Goal: Transaction & Acquisition: Register for event/course

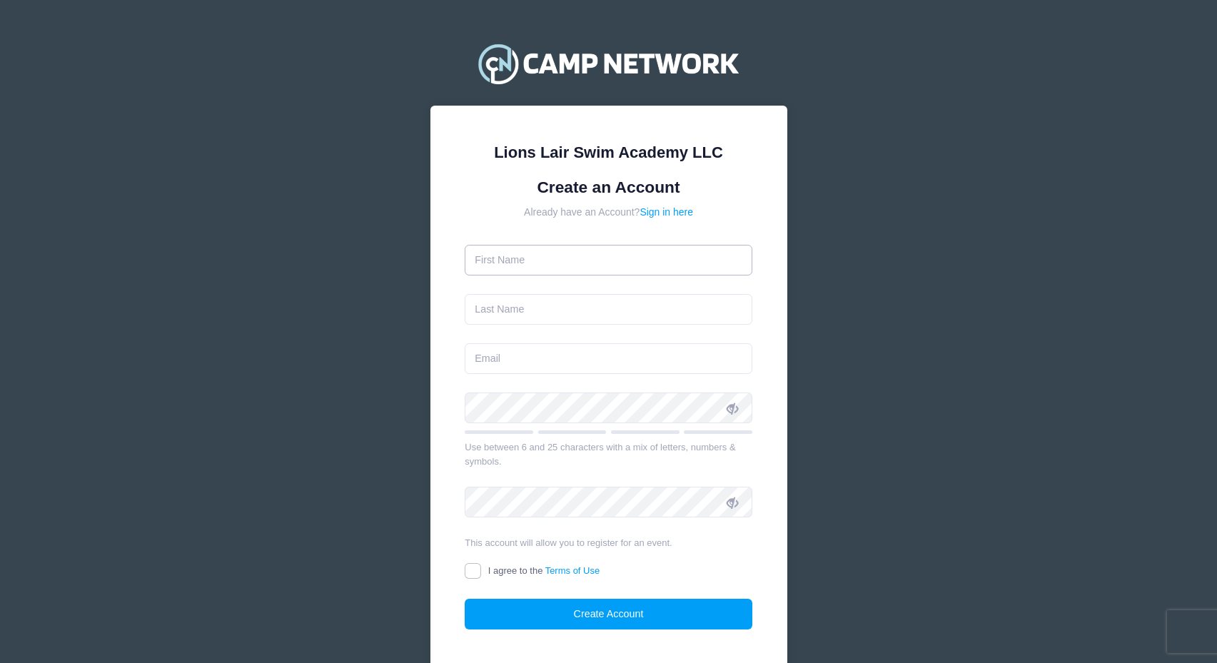
click at [565, 271] on input "text" at bounding box center [609, 260] width 288 height 31
type input "[PERSON_NAME]"
type input "[EMAIL_ADDRESS][DOMAIN_NAME]"
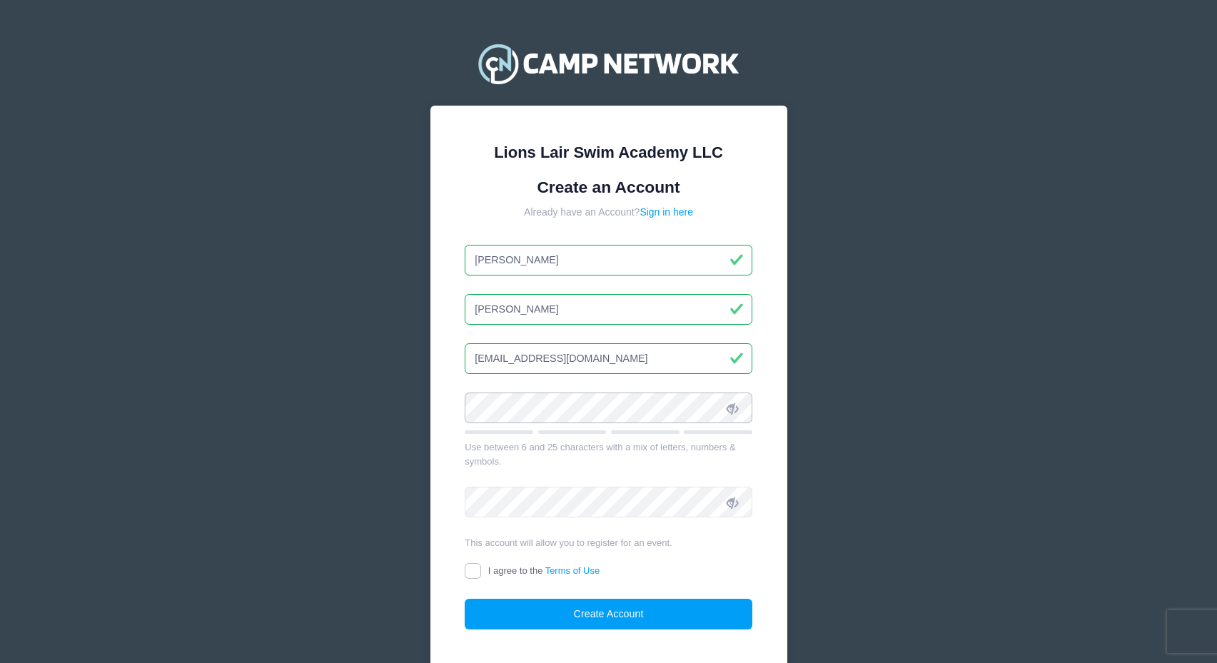
click at [444, 400] on div "Lions Lair Swim Academy LLC Create an Account Already have an Account? Sign in …" at bounding box center [608, 397] width 357 height 582
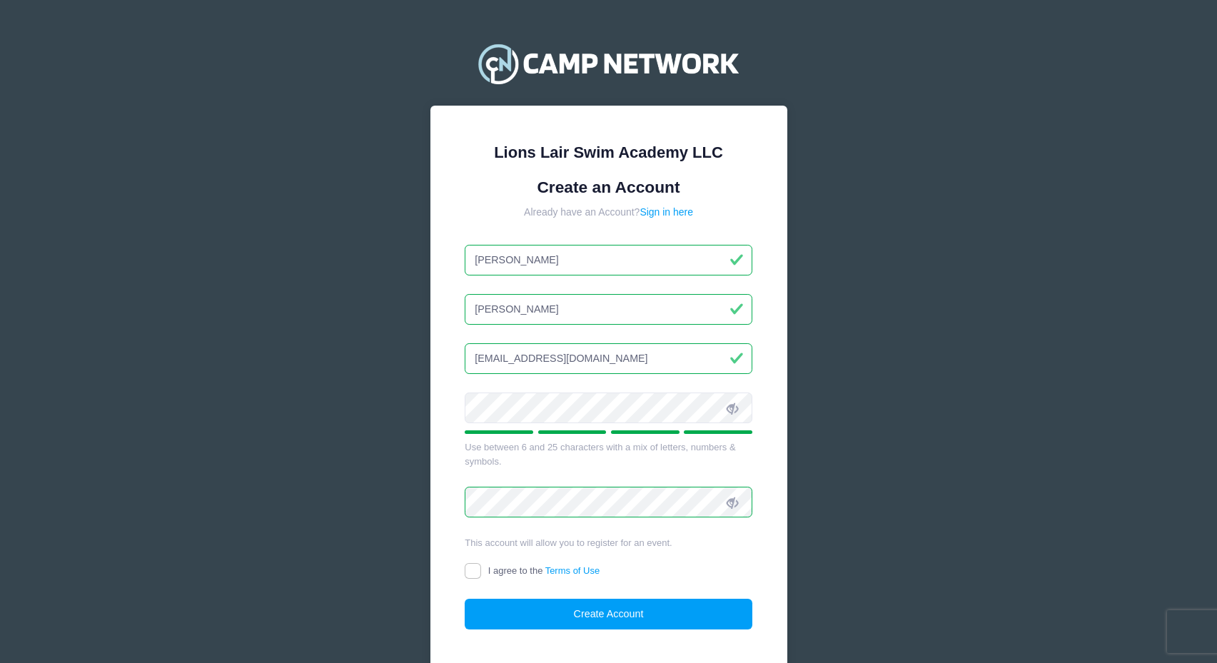
click at [483, 578] on label "I agree to the Terms of Use" at bounding box center [532, 571] width 135 height 15
click at [481, 578] on input "I agree to the Terms of Use" at bounding box center [473, 571] width 16 height 16
checkbox input "true"
click at [529, 604] on button "Create Account" at bounding box center [609, 614] width 288 height 31
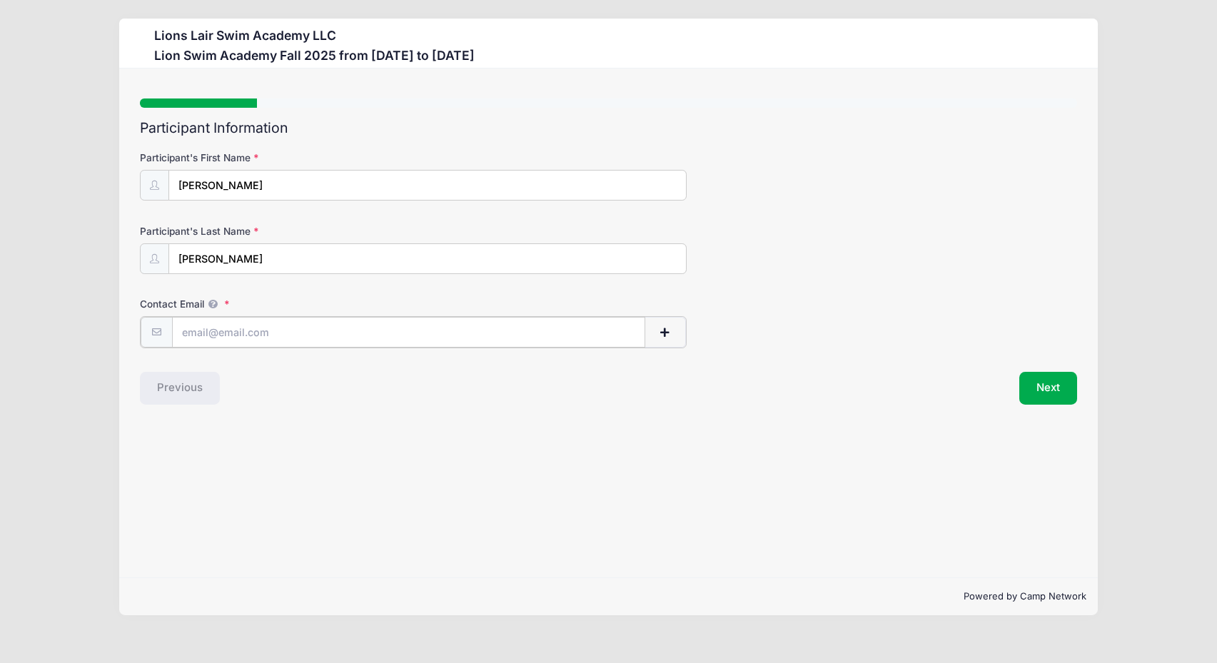
click at [410, 326] on input "Contact Email" at bounding box center [408, 332] width 473 height 31
type input "[EMAIL_ADDRESS][DOMAIN_NAME]"
click at [1062, 385] on button "Next" at bounding box center [1048, 387] width 58 height 33
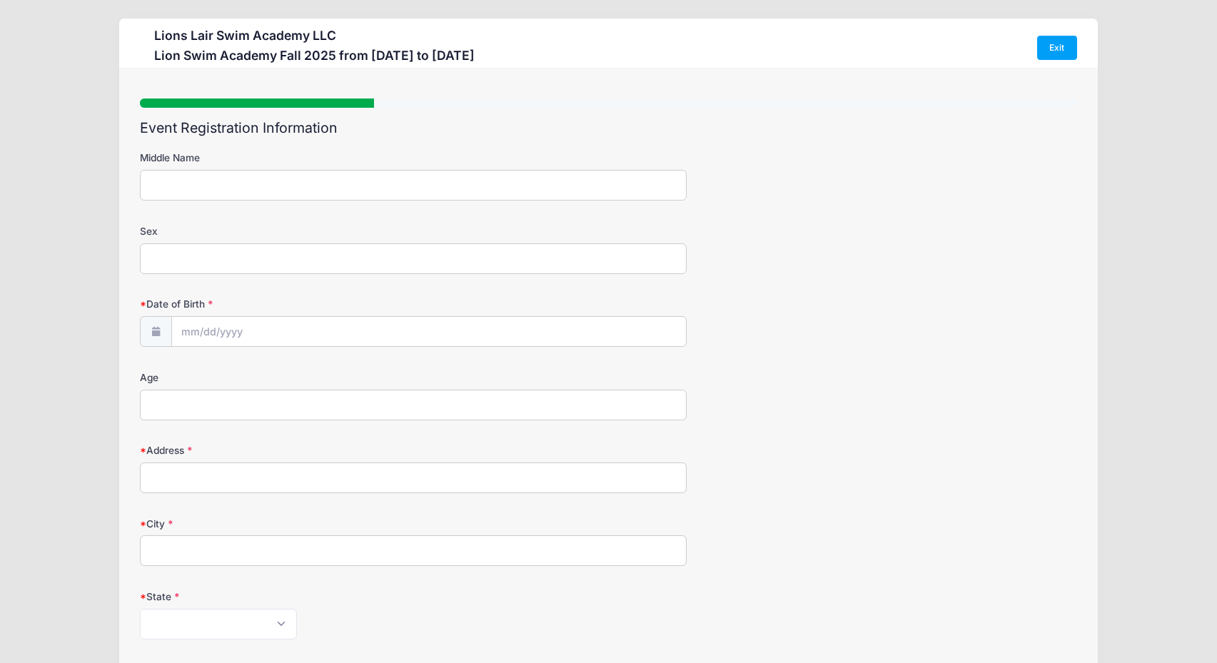
click at [461, 183] on input "Middle Name" at bounding box center [413, 185] width 547 height 31
type input "r"
type input "Rose"
type input "Female"
click at [330, 318] on input "Date of Birth" at bounding box center [429, 332] width 514 height 31
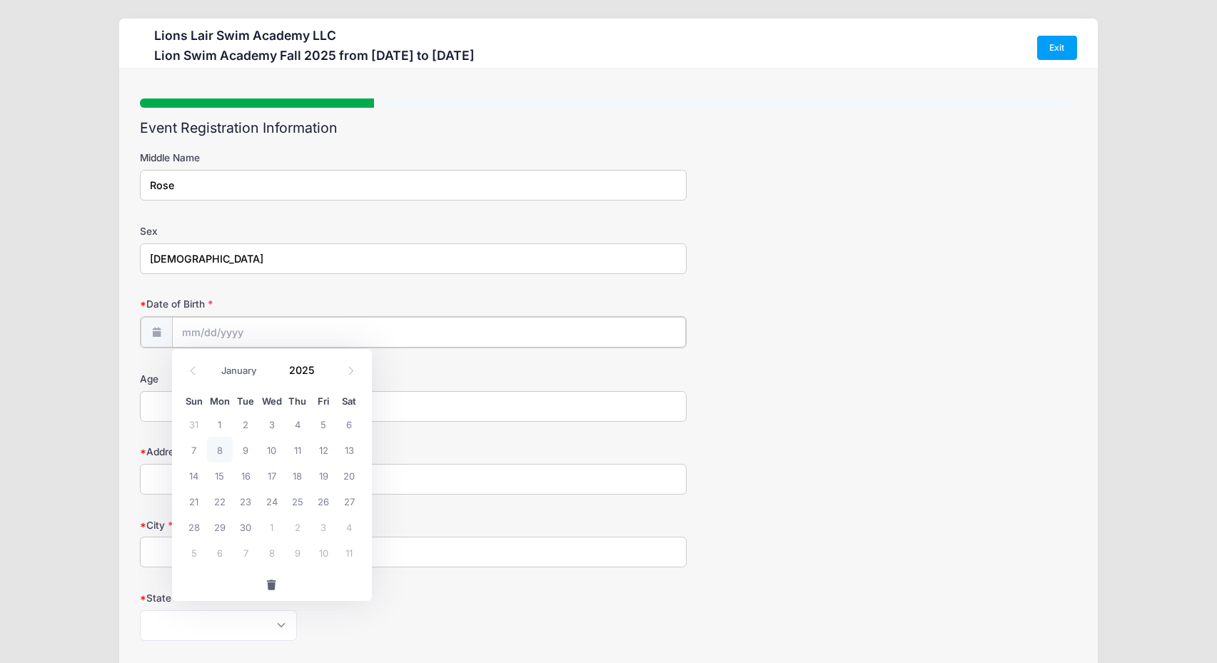
click at [219, 331] on input "Date of Birth" at bounding box center [429, 332] width 514 height 31
click at [325, 377] on span at bounding box center [324, 375] width 10 height 11
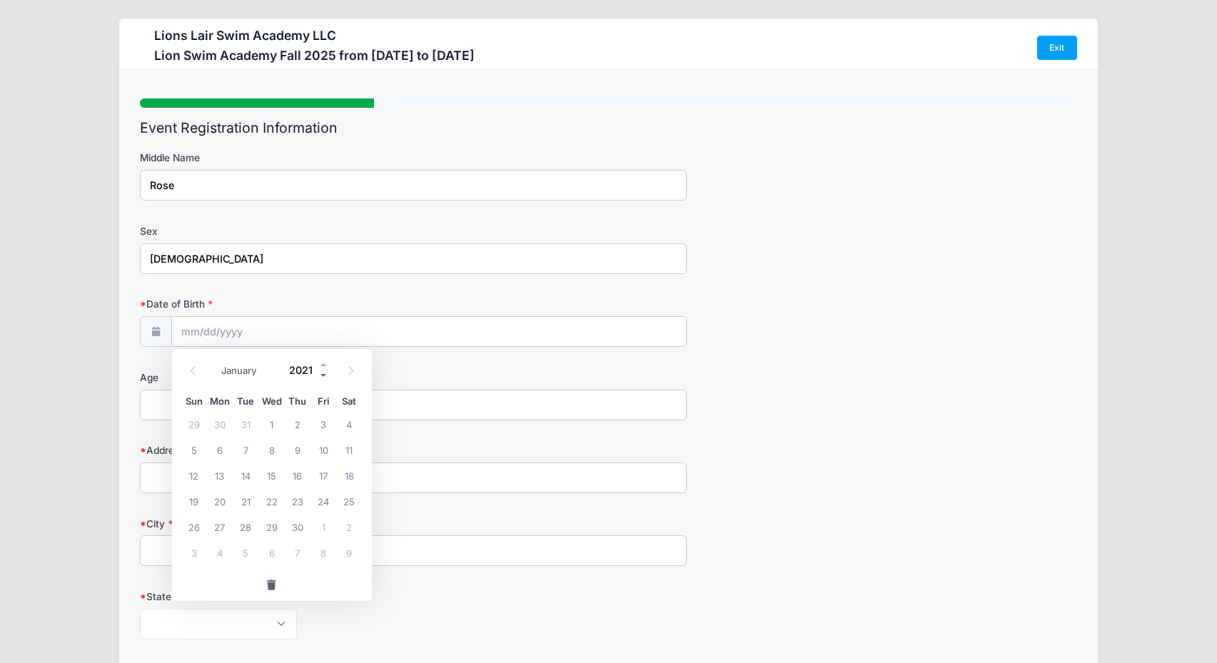
click at [325, 377] on span at bounding box center [324, 375] width 10 height 11
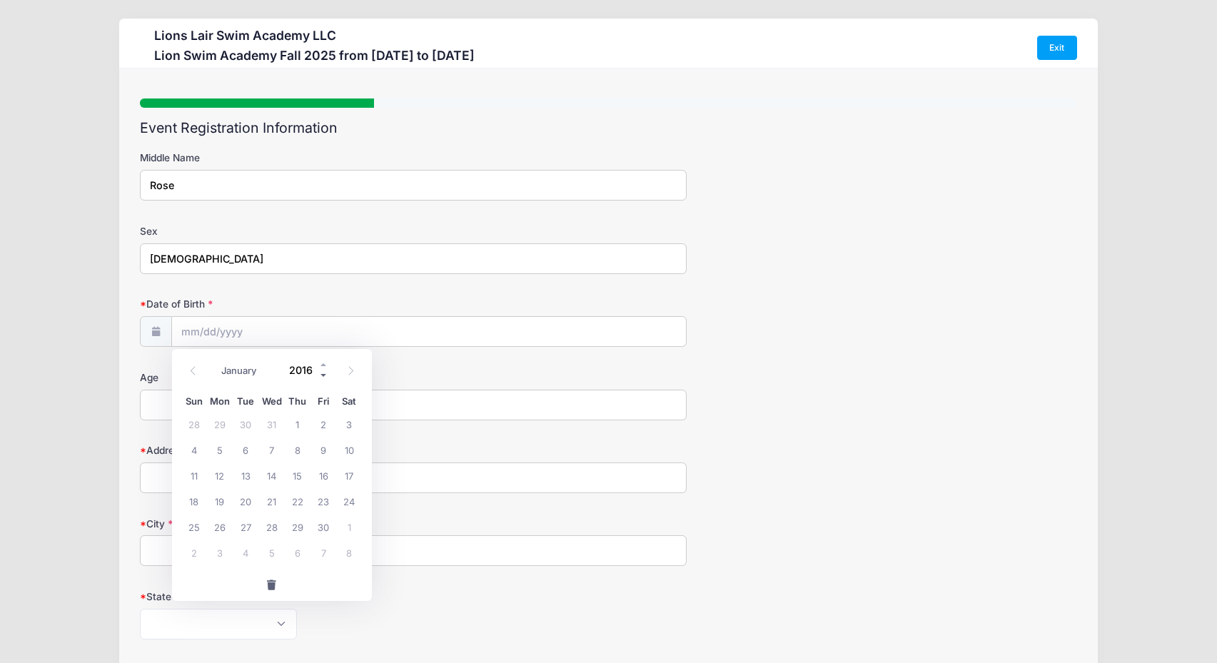
click at [325, 377] on span at bounding box center [324, 375] width 10 height 11
type input "2015"
click at [352, 368] on icon at bounding box center [350, 370] width 9 height 9
click at [353, 368] on icon at bounding box center [350, 370] width 9 height 9
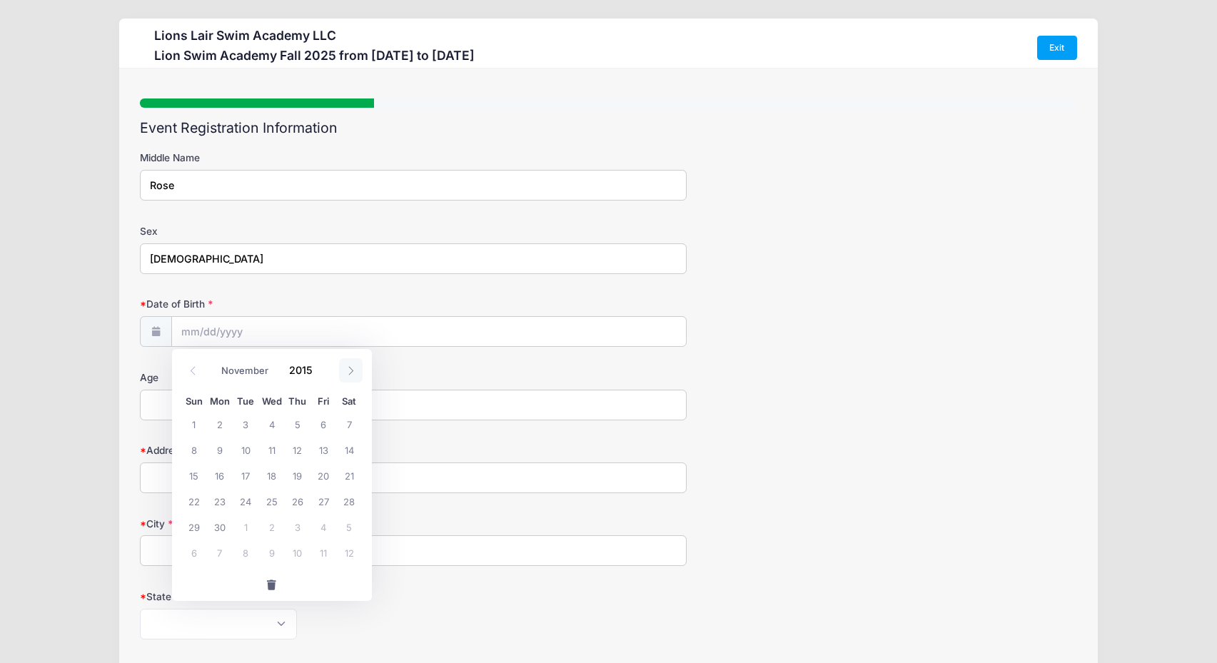
select select "11"
click at [276, 480] on span "16" at bounding box center [271, 476] width 26 height 26
type input "12/16/2015"
click at [228, 405] on input "Age" at bounding box center [413, 405] width 547 height 31
type input "9"
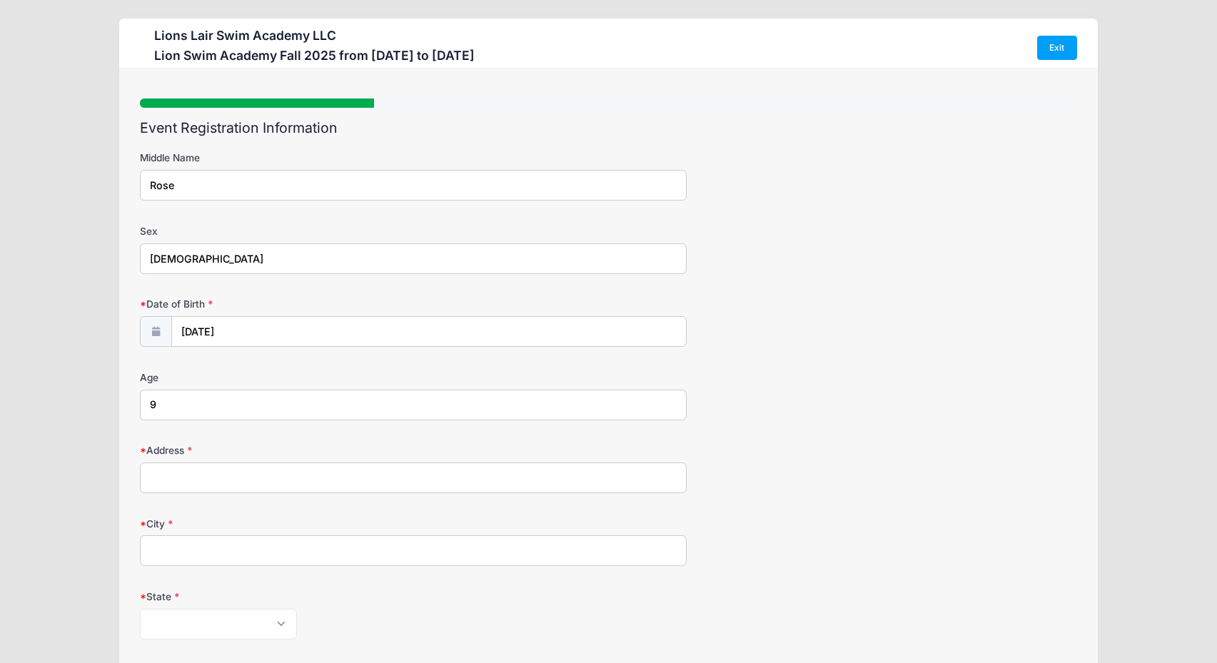
click at [240, 475] on input "Address" at bounding box center [413, 478] width 547 height 31
type input "445 Riverside Drive, apt 62"
type input "New York"
select select "NY"
type input "10027"
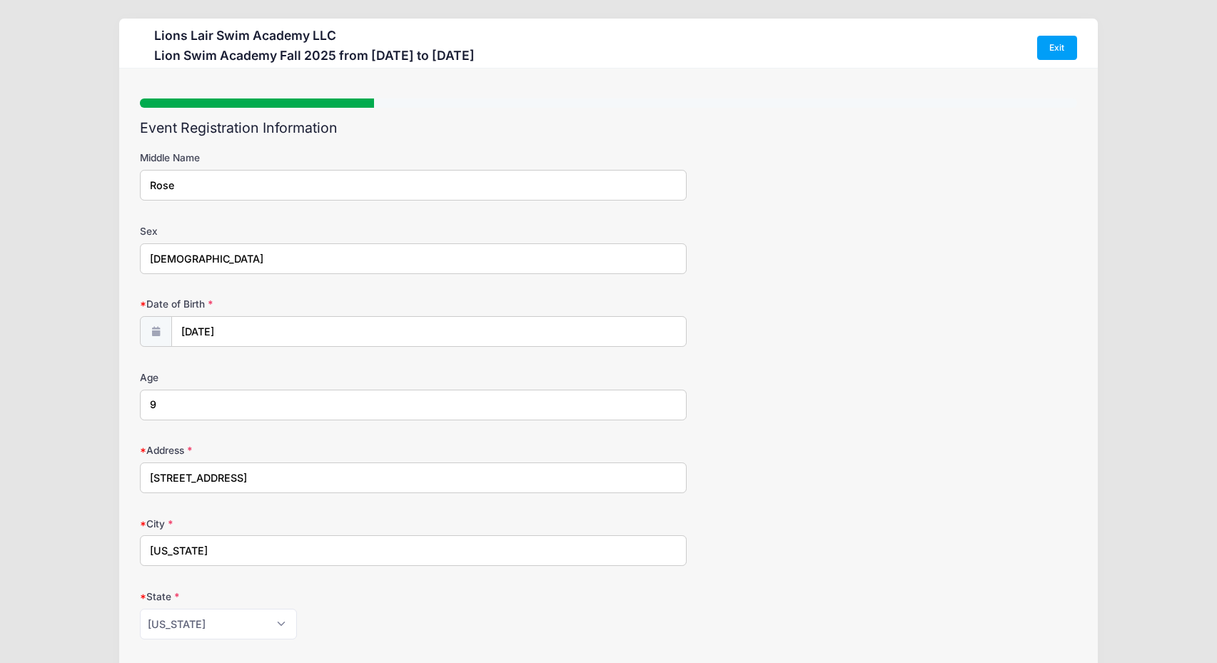
click at [256, 479] on input "445 Riverside Drive, apt 62" at bounding box center [413, 478] width 547 height 31
type input "445 Riverside Drive, Apt 62"
click at [264, 514] on form "Middle Name Rose Sex Female Date of Birth 12/16/2015 Age 9" at bounding box center [608, 566] width 937 height 830
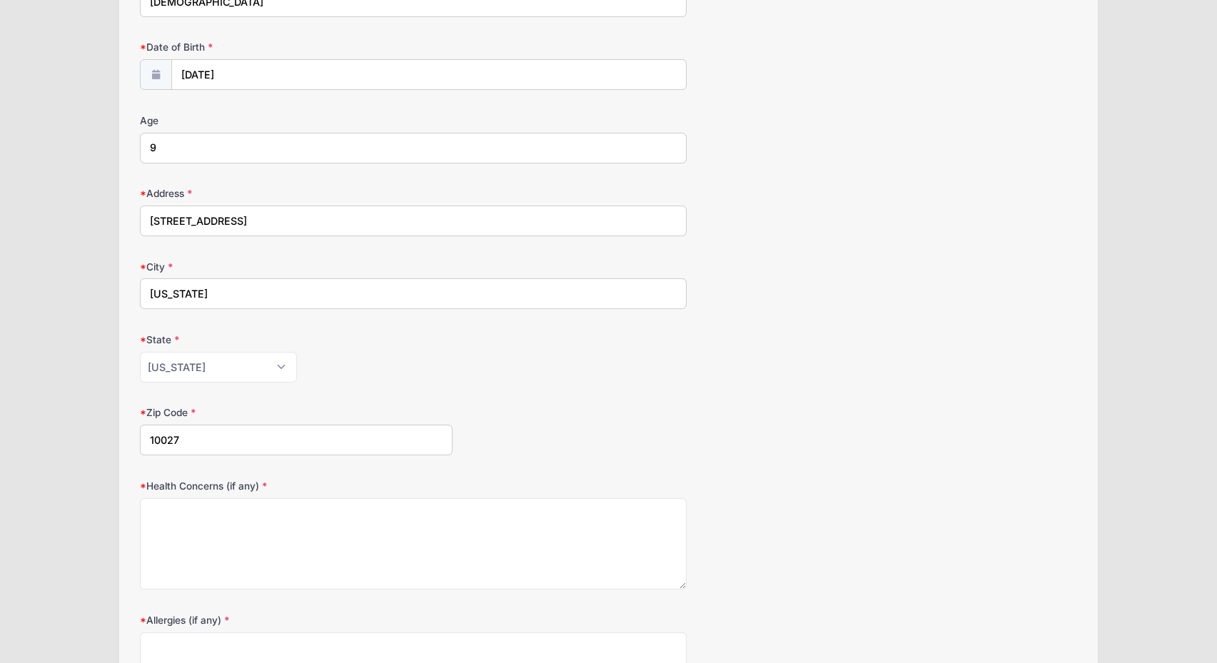
scroll to position [271, 0]
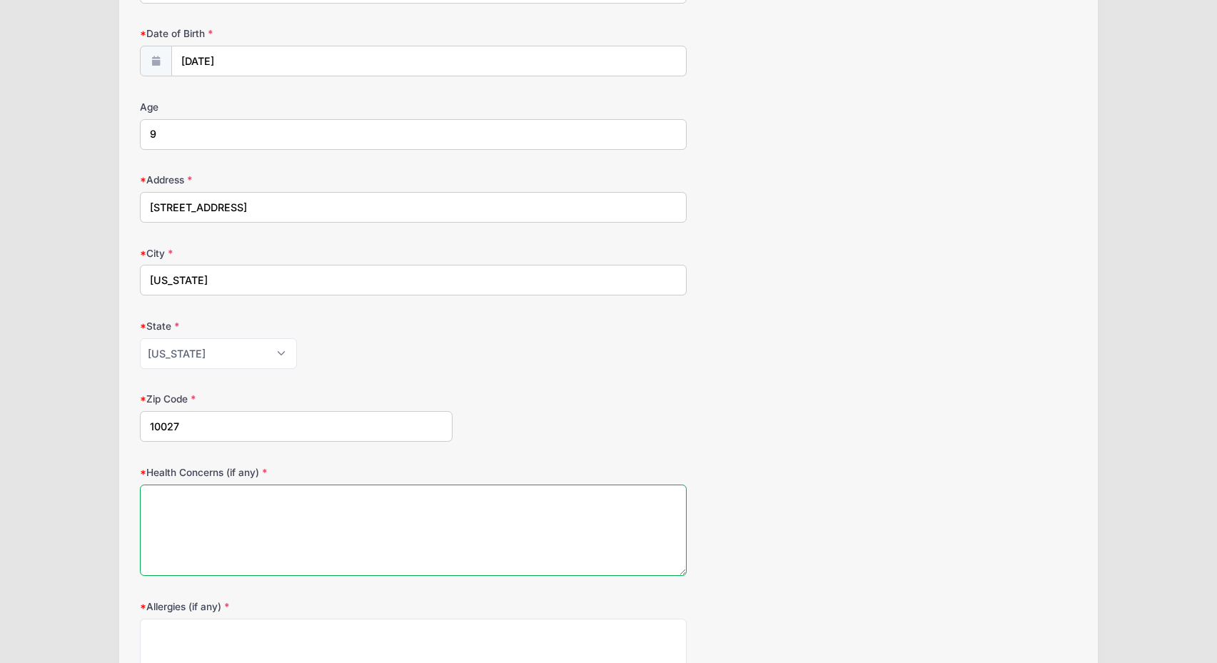
click at [233, 502] on textarea "Health Concerns (if any)" at bounding box center [413, 531] width 547 height 92
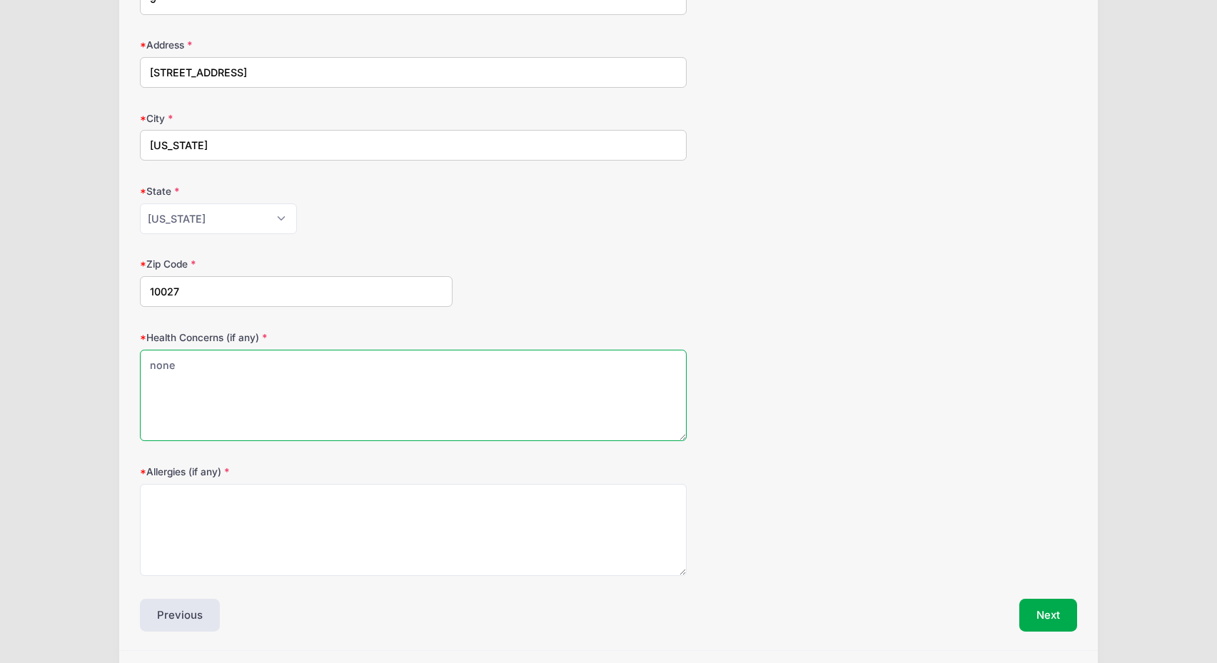
scroll to position [449, 0]
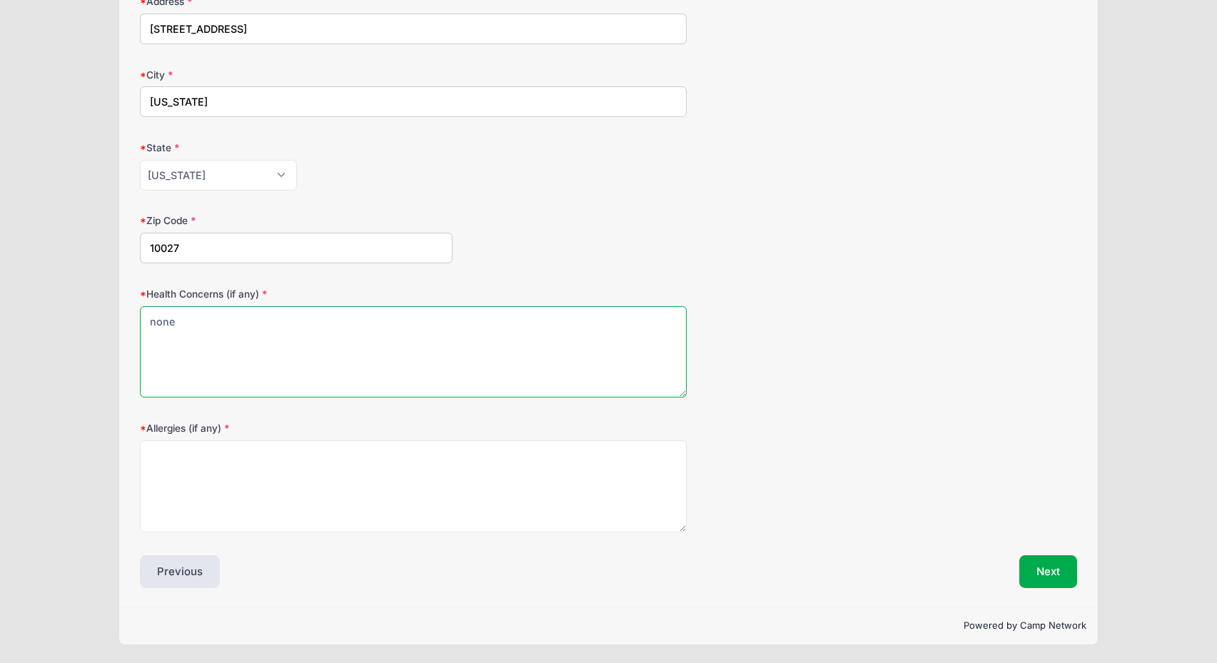
type textarea "none"
click at [225, 492] on textarea "Allergies (if any)" at bounding box center [413, 486] width 547 height 92
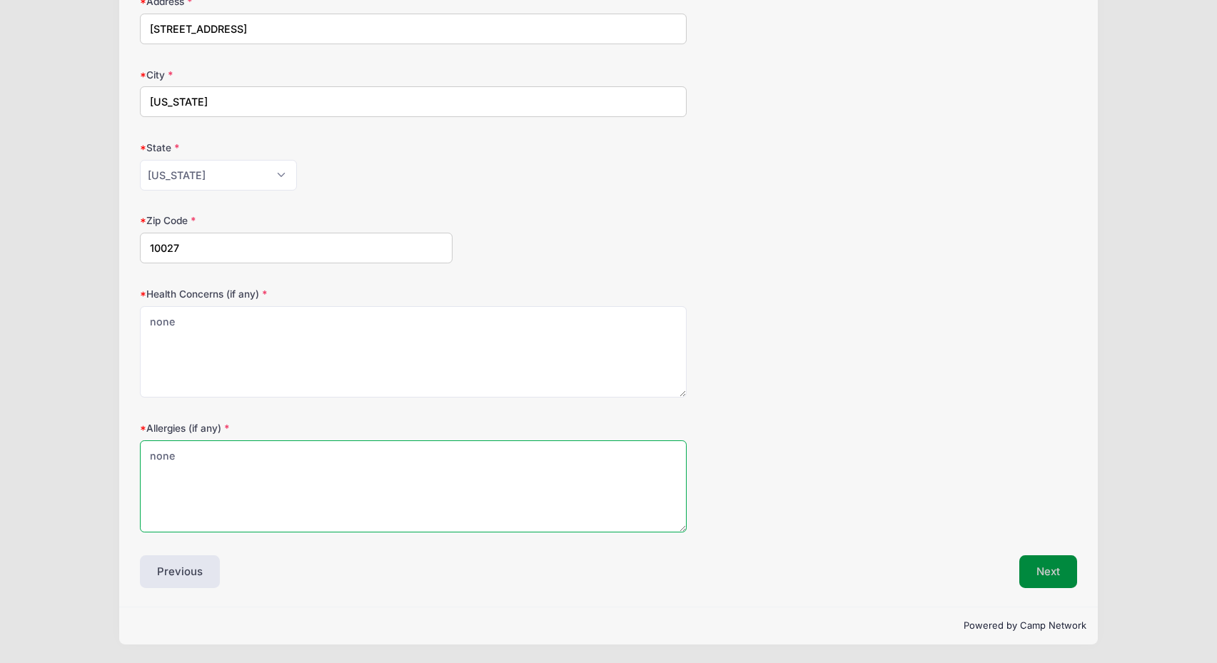
type textarea "none"
click at [1042, 570] on button "Next" at bounding box center [1048, 571] width 58 height 33
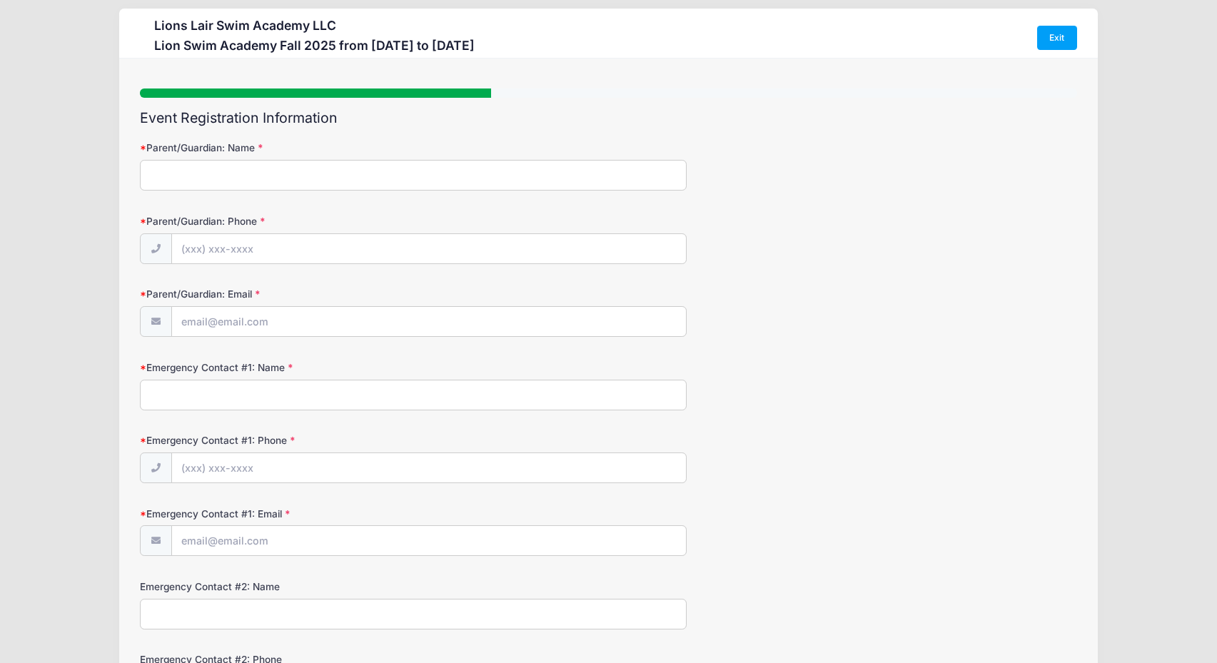
scroll to position [0, 0]
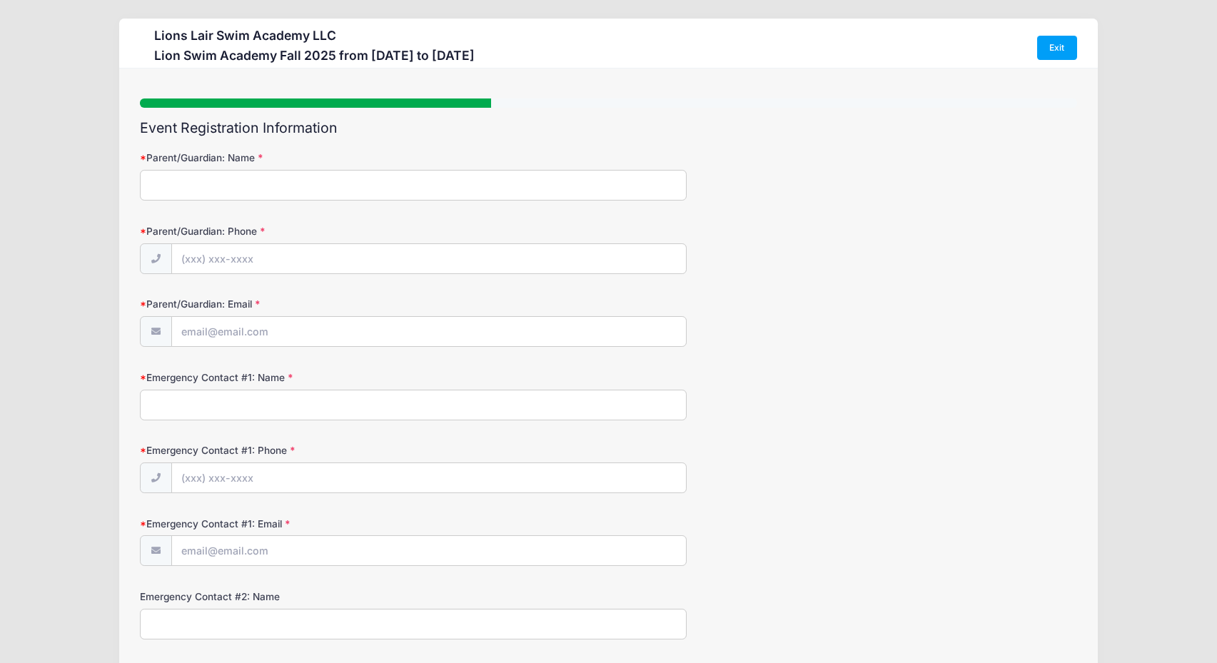
click at [555, 183] on input "Parent/Guardian: Name" at bounding box center [413, 185] width 547 height 31
type input "Rachel Solomon"
click at [374, 246] on input "Parent/Guardian: Phone" at bounding box center [429, 259] width 514 height 31
type input "(347) 331-7575"
click at [324, 331] on input "Parent/Guardian: Email" at bounding box center [429, 332] width 514 height 31
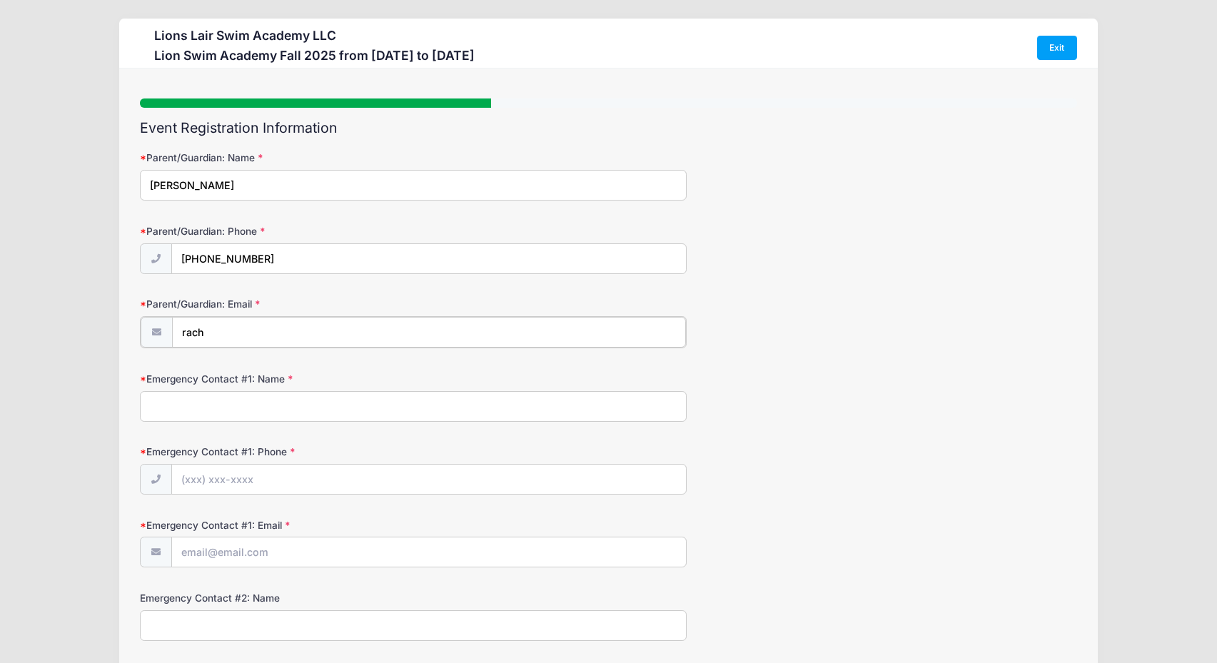
type input "[EMAIL_ADDRESS][DOMAIN_NAME]"
click at [267, 400] on input "Emergency Contact #1: Name" at bounding box center [413, 405] width 547 height 31
drag, startPoint x: 238, startPoint y: 405, endPoint x: 125, endPoint y: 408, distance: 113.5
click at [126, 405] on div "Step 3 /7 Step 1 Step 2 Step 3 Step 4 Step 5 Policies Extra Items Summary Parti…" at bounding box center [608, 465] width 979 height 792
type input "E"
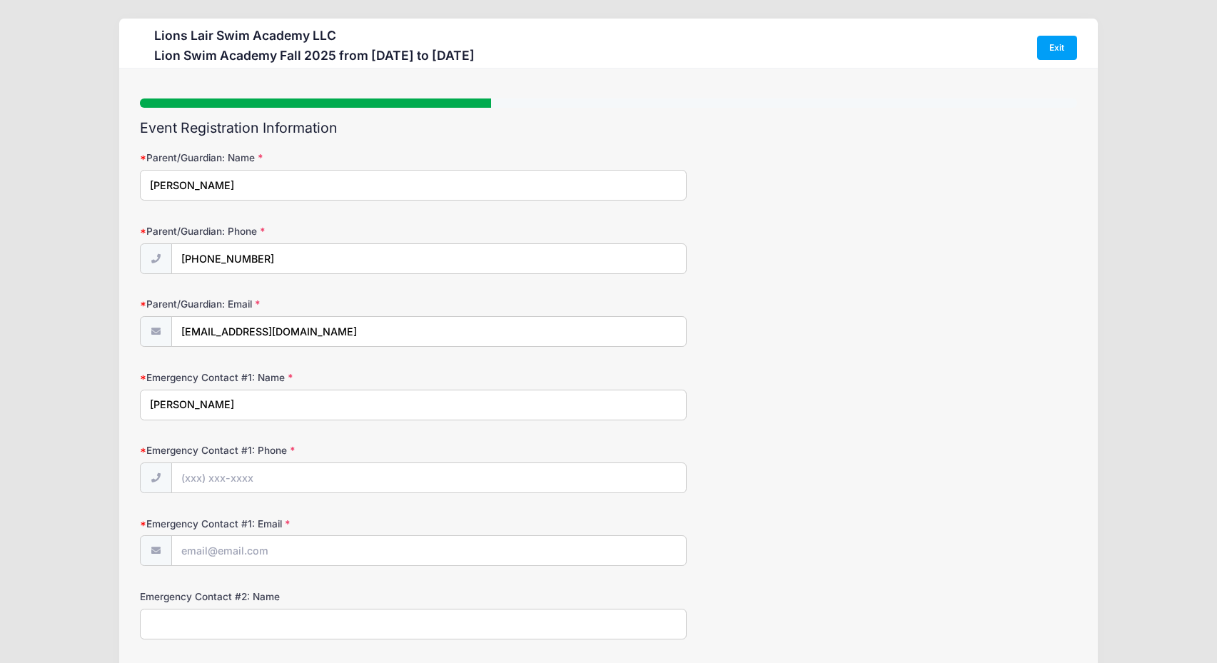
type input "Rachel Solomon"
type input "(347) 331-7575"
click at [237, 561] on input "Emergency Contact #1: Email" at bounding box center [429, 551] width 514 height 31
type input "[EMAIL_ADDRESS][DOMAIN_NAME]"
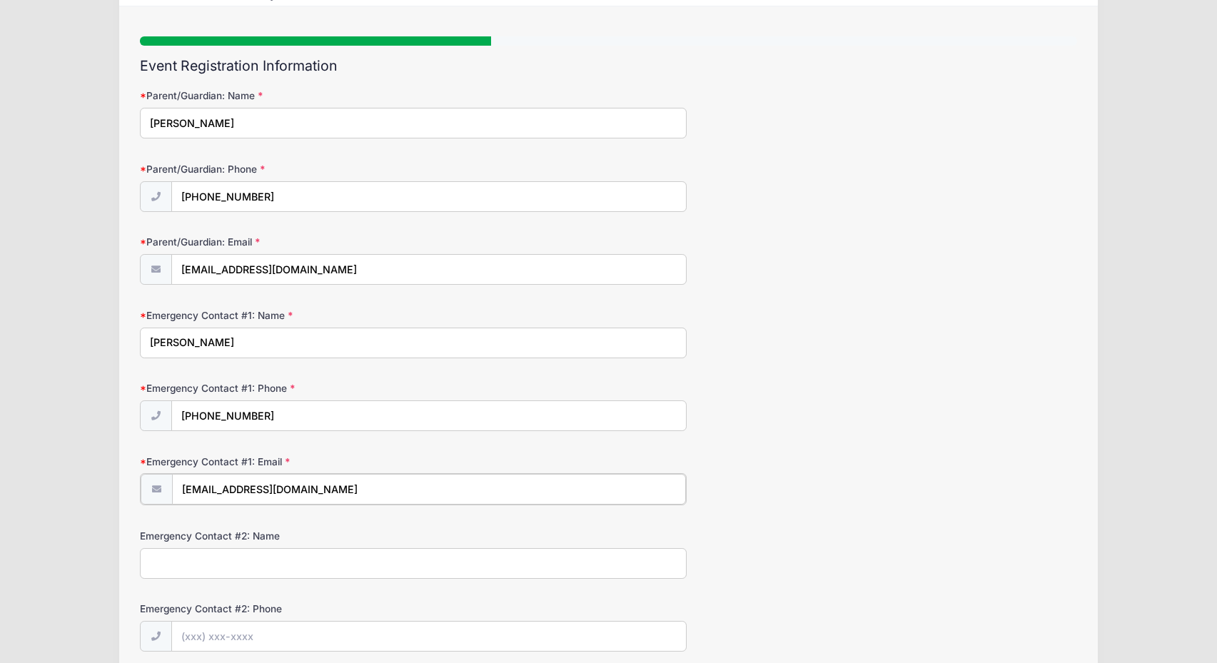
scroll to position [81, 0]
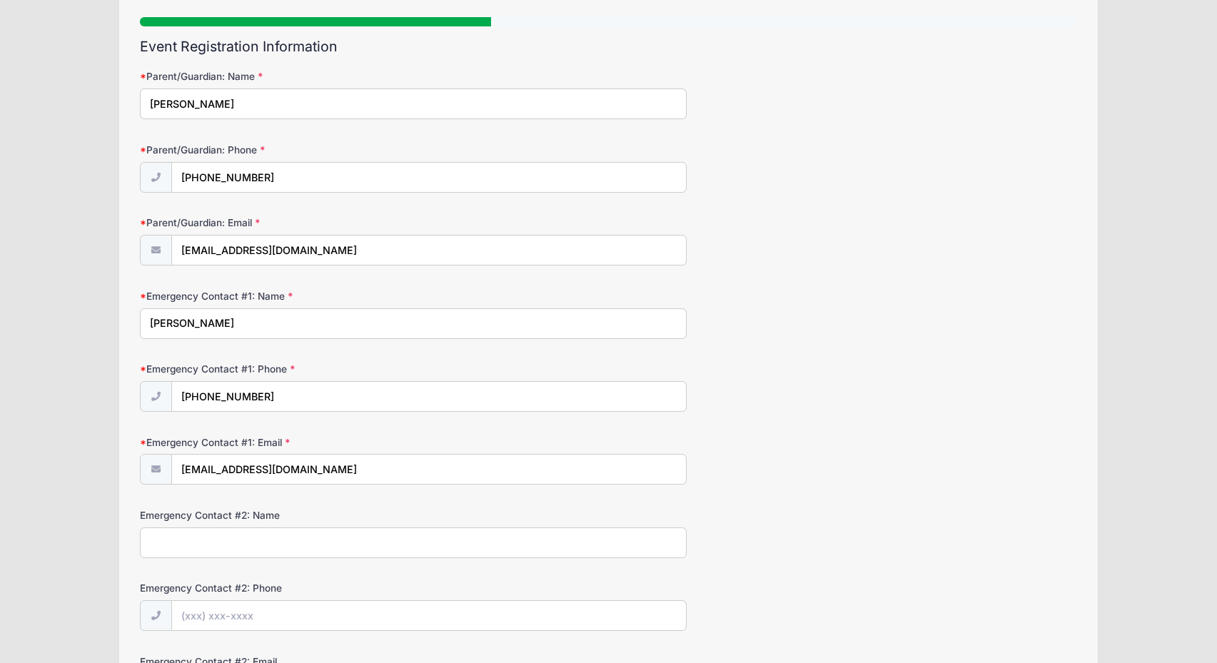
click at [274, 555] on input "Emergency Contact #2: Name" at bounding box center [413, 543] width 547 height 31
type input "Jason Smerdon"
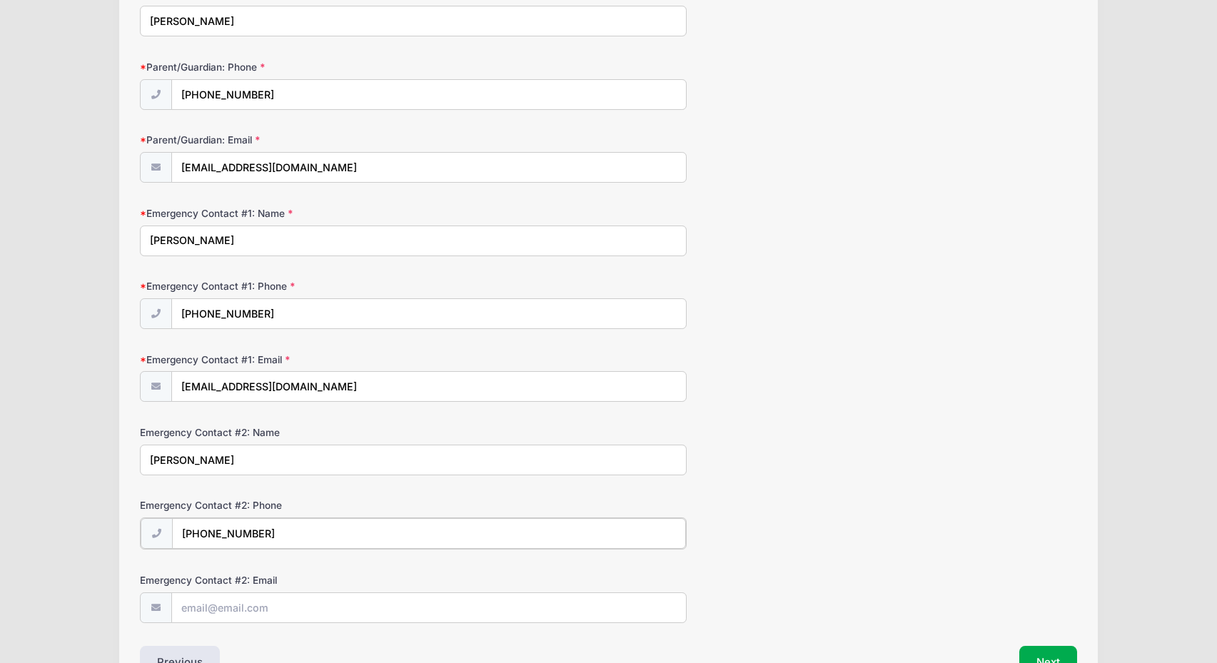
scroll to position [255, 0]
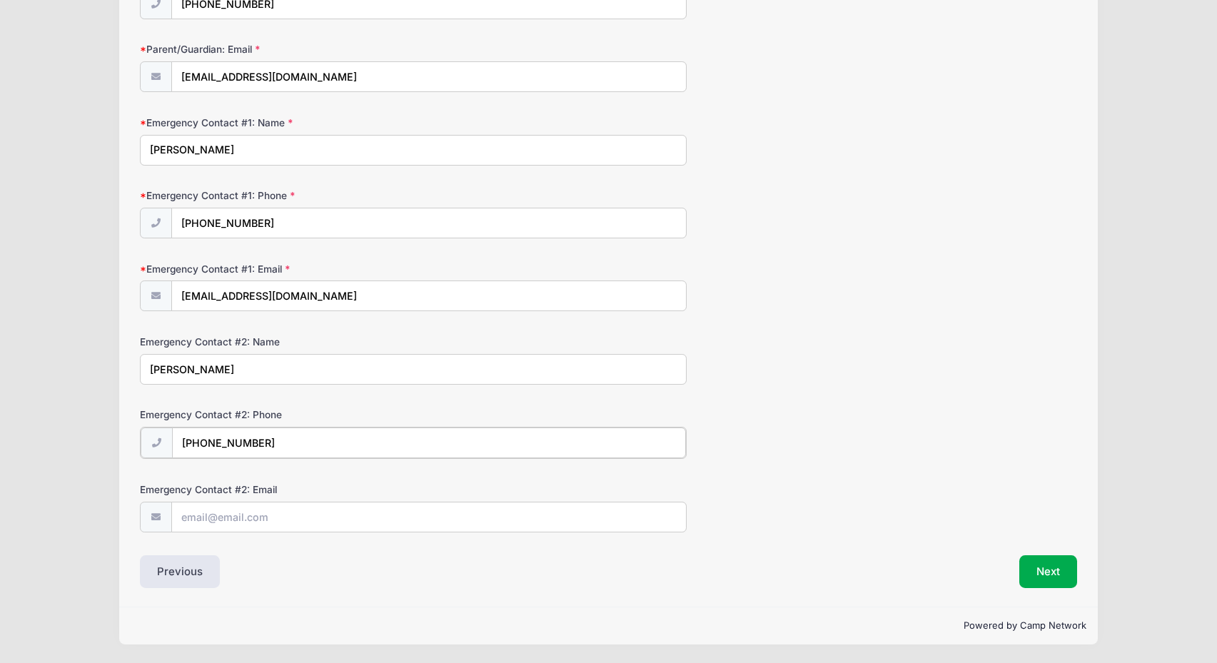
type input "(917) 755-4253"
click at [276, 518] on input "Emergency Contact #2: Email" at bounding box center [429, 516] width 514 height 31
type input "jason.smerdon@ldeo.columbia.edu"
click at [1042, 570] on button "Next" at bounding box center [1048, 571] width 58 height 33
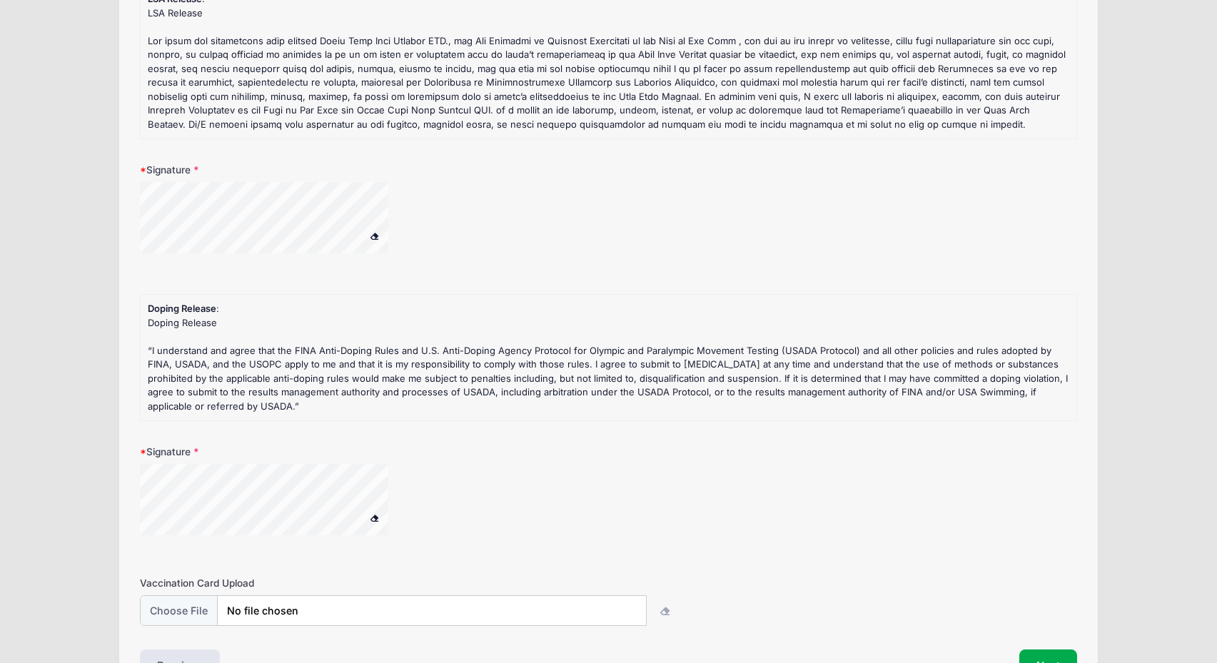
scroll to position [259, 0]
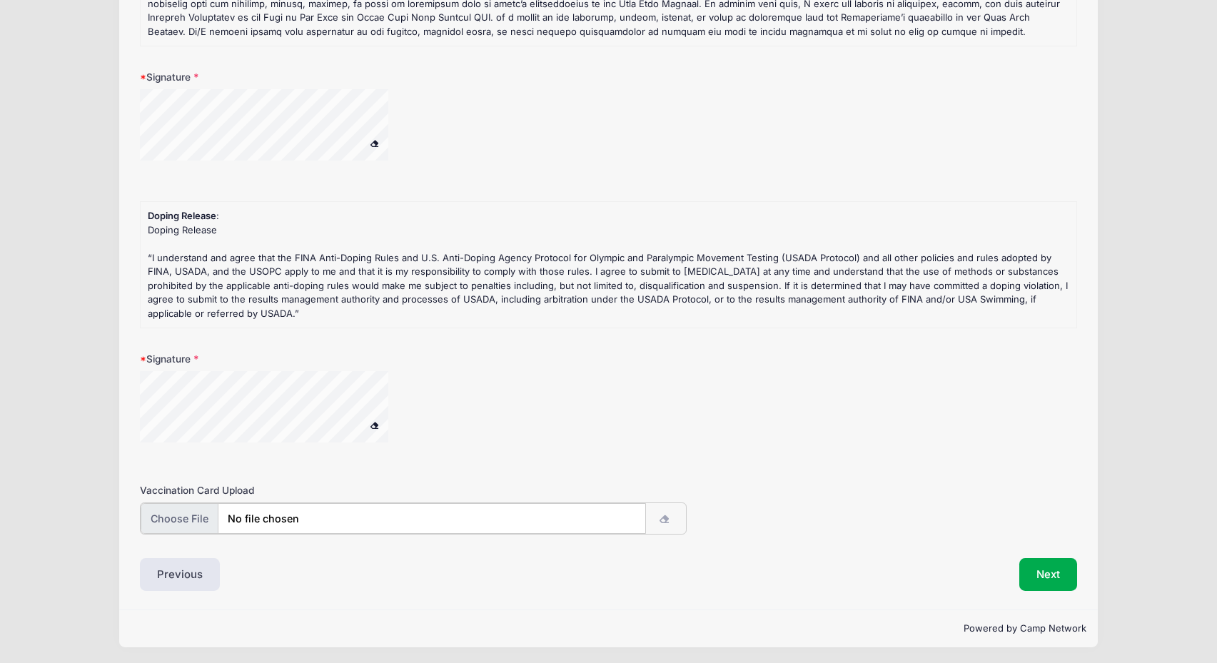
click at [195, 513] on input "file" at bounding box center [393, 518] width 505 height 31
click at [554, 518] on input "file" at bounding box center [393, 518] width 505 height 31
type input "C:\fakepath\immunization_record_SOPHIA.pdf"
click at [1052, 572] on button "Next" at bounding box center [1048, 573] width 58 height 33
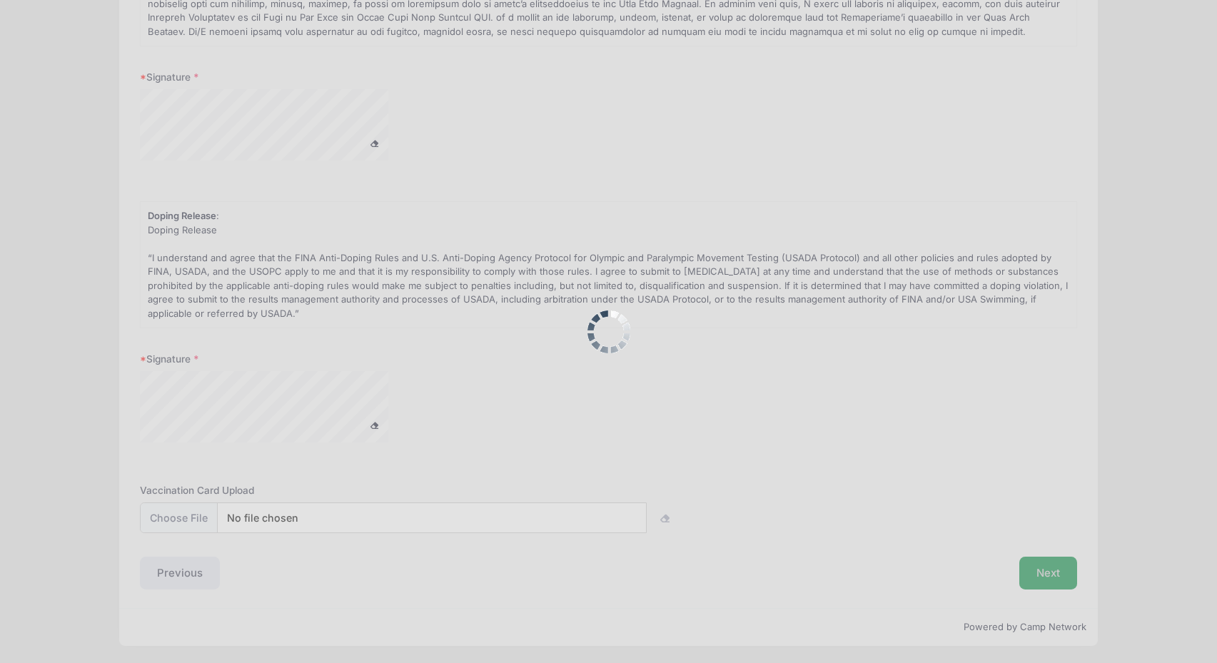
scroll to position [0, 0]
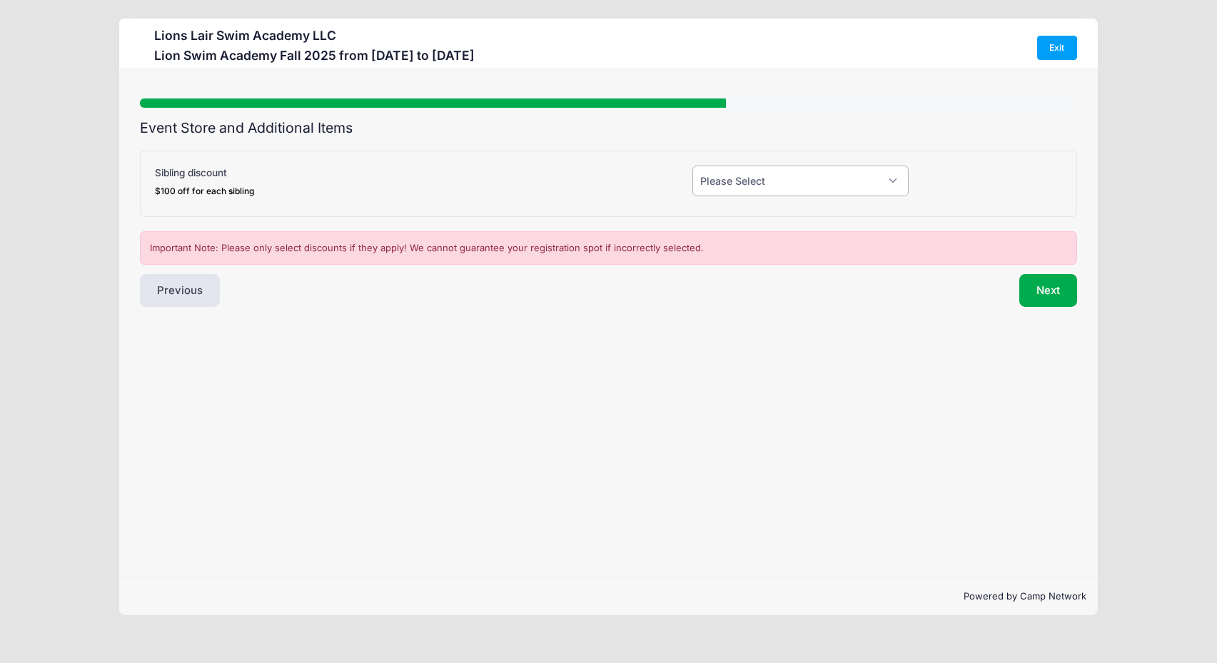
click at [837, 176] on select "Please Select Yes (-$100.00) No" at bounding box center [800, 181] width 216 height 31
select select "0"
click at [692, 166] on select "Please Select Yes (-$100.00) No" at bounding box center [800, 181] width 216 height 31
click at [1034, 283] on button "Next" at bounding box center [1048, 290] width 58 height 33
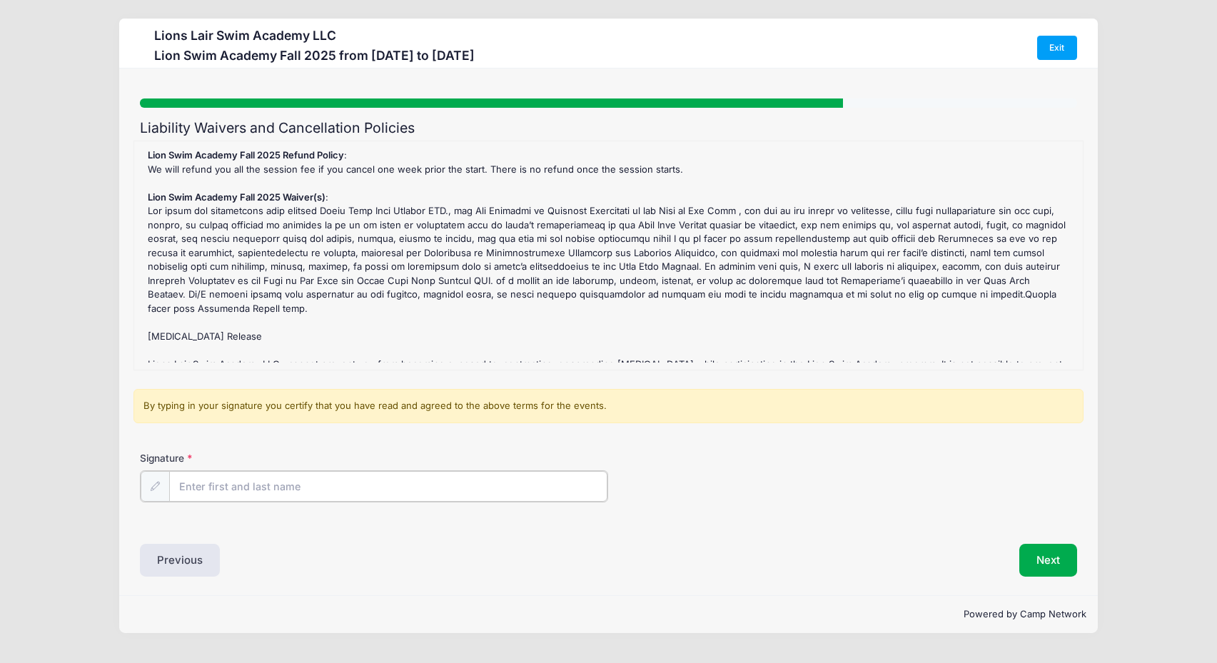
click at [210, 484] on input "Signature" at bounding box center [388, 486] width 438 height 31
type input "Rachel Solomon"
click at [698, 498] on div "Signature Rachel Solomon" at bounding box center [608, 476] width 937 height 50
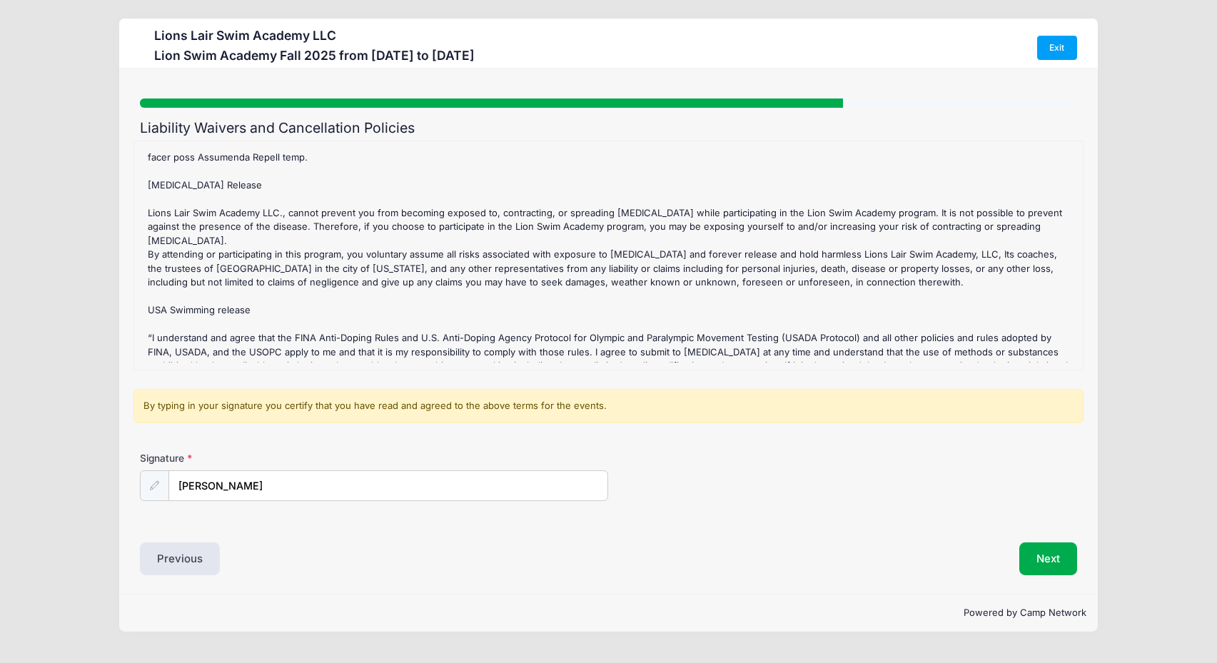
scroll to position [161, 0]
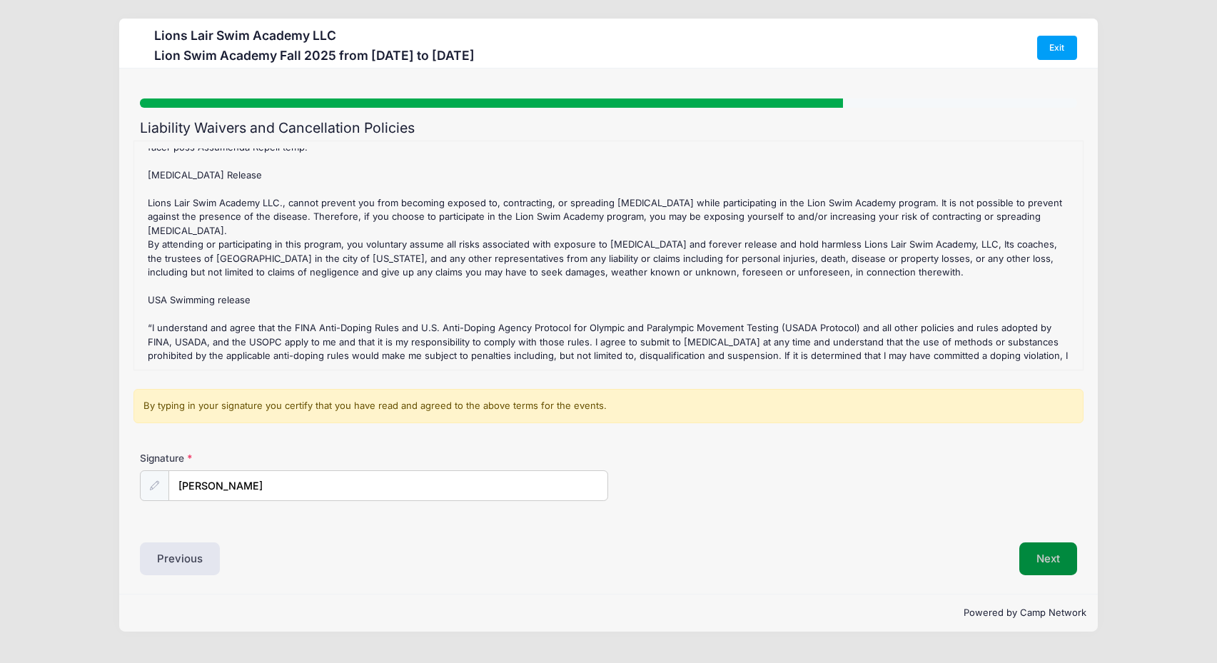
click at [1049, 567] on button "Next" at bounding box center [1048, 559] width 58 height 33
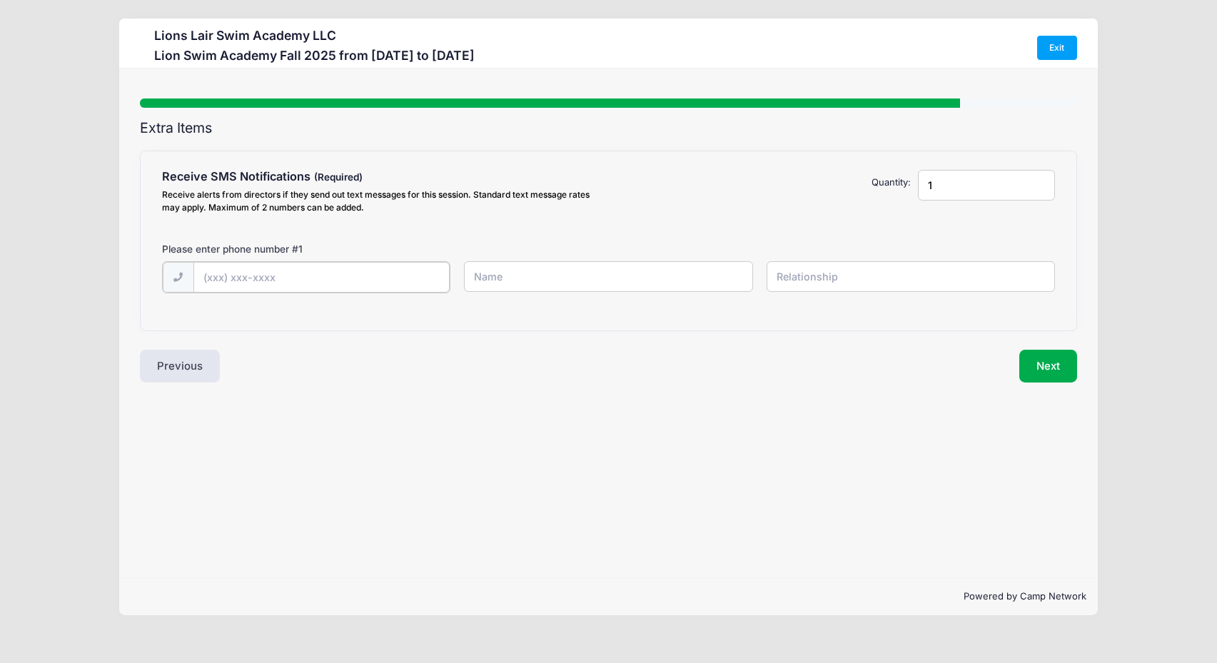
click at [407, 277] on input "text" at bounding box center [321, 277] width 256 height 31
type input "(347) 331-7575"
click at [538, 281] on input "text" at bounding box center [608, 276] width 288 height 31
type input "Rachel Solomon"
click at [819, 266] on input "text" at bounding box center [911, 276] width 288 height 31
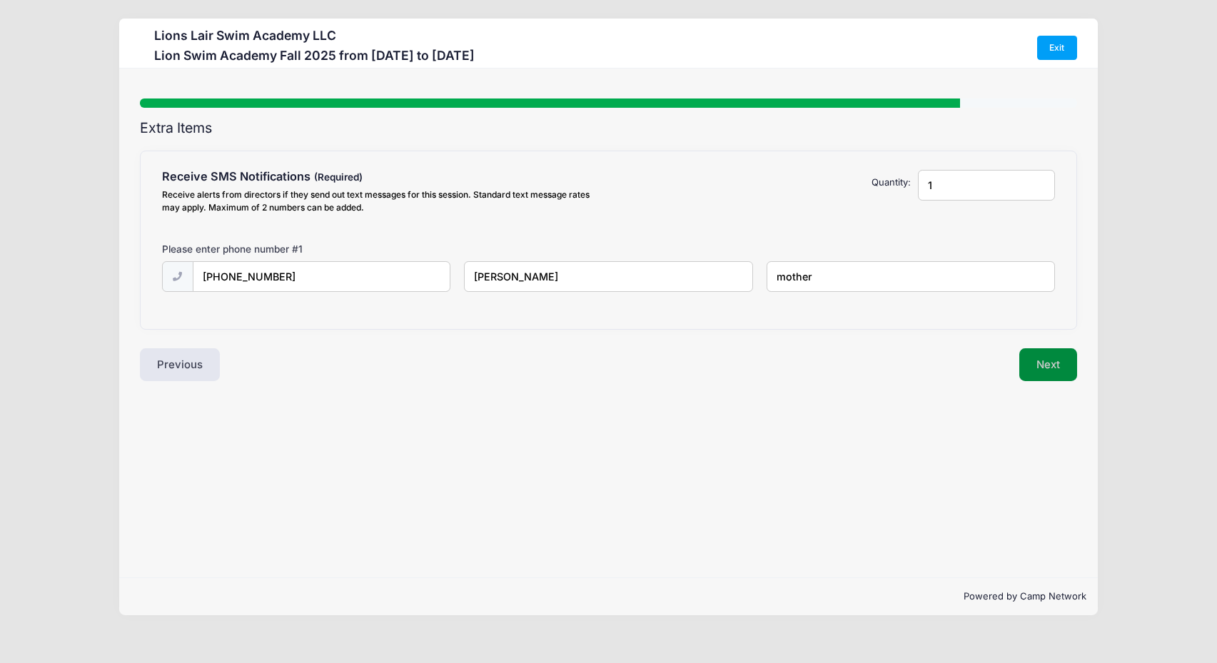
type input "mother"
click at [1056, 370] on button "Next" at bounding box center [1048, 364] width 58 height 33
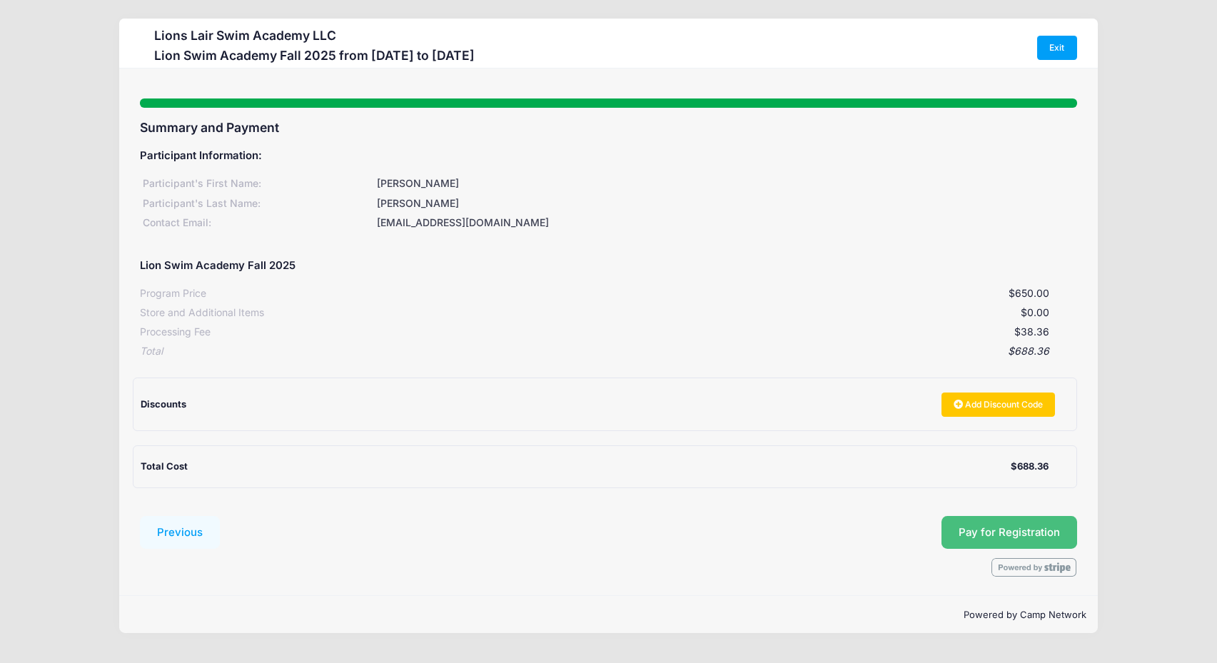
click at [981, 534] on button "Pay for Registration" at bounding box center [1010, 532] width 136 height 33
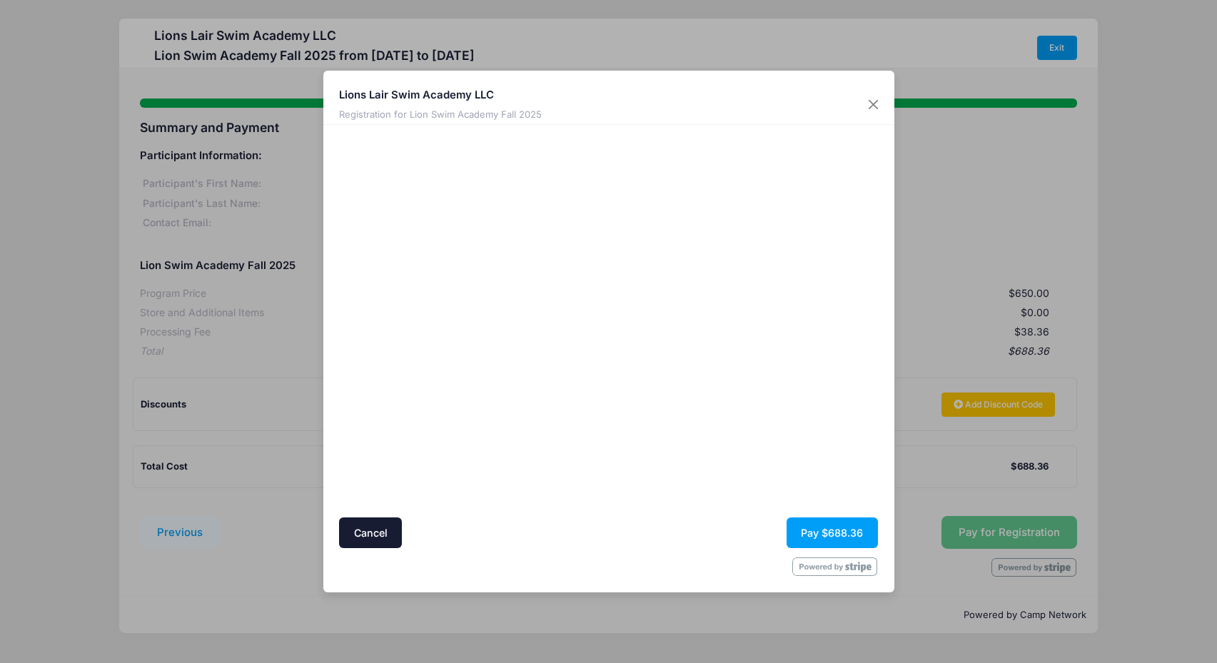
click at [320, 311] on div "Lions Lair Swim Academy LLC Registration for Lion Swim Academy Fall 2025 Cancel…" at bounding box center [608, 331] width 1217 height 663
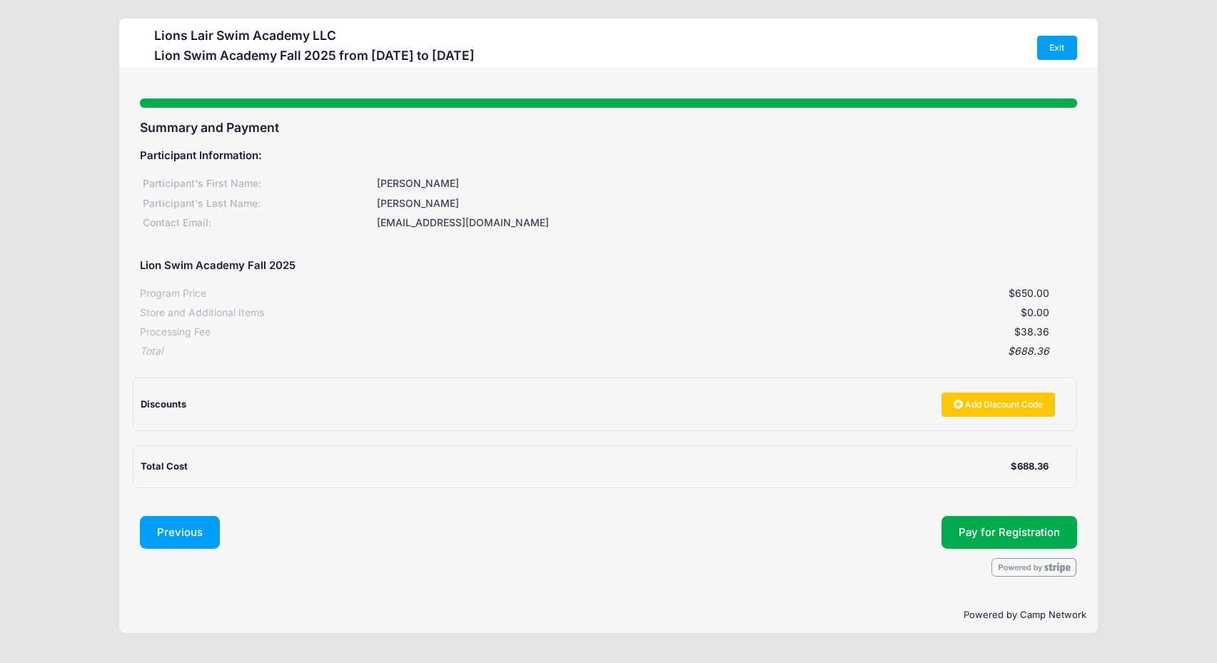
click at [178, 533] on button "Previous" at bounding box center [180, 532] width 80 height 33
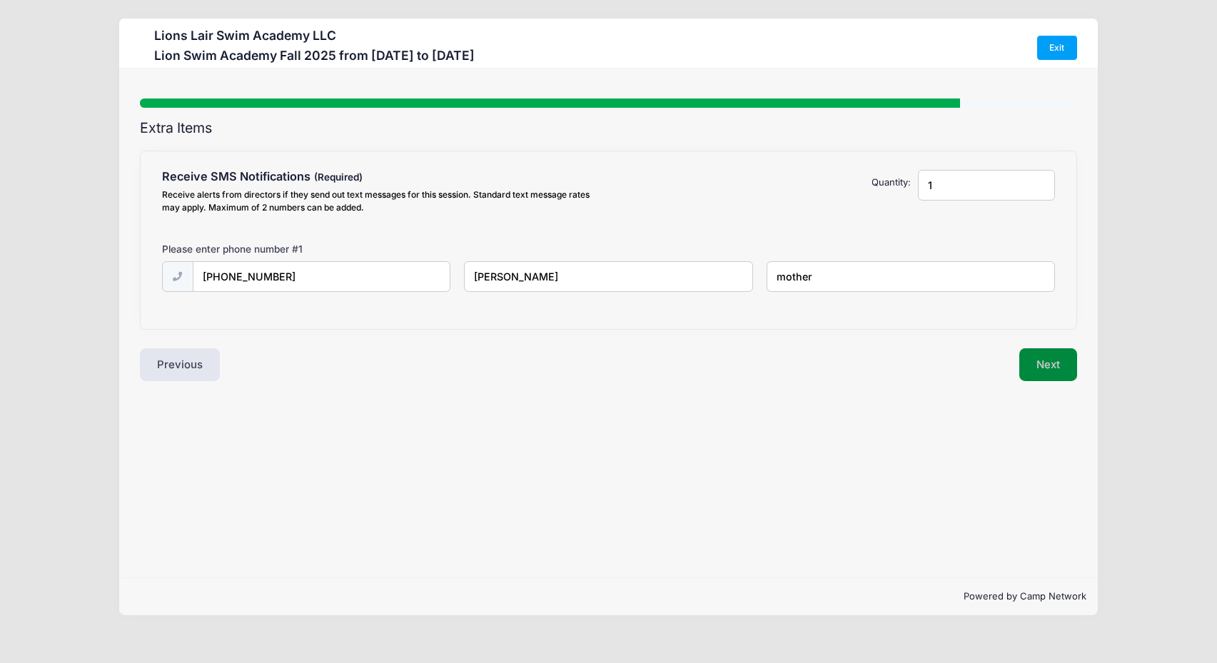
click at [1046, 363] on button "Next" at bounding box center [1048, 364] width 58 height 33
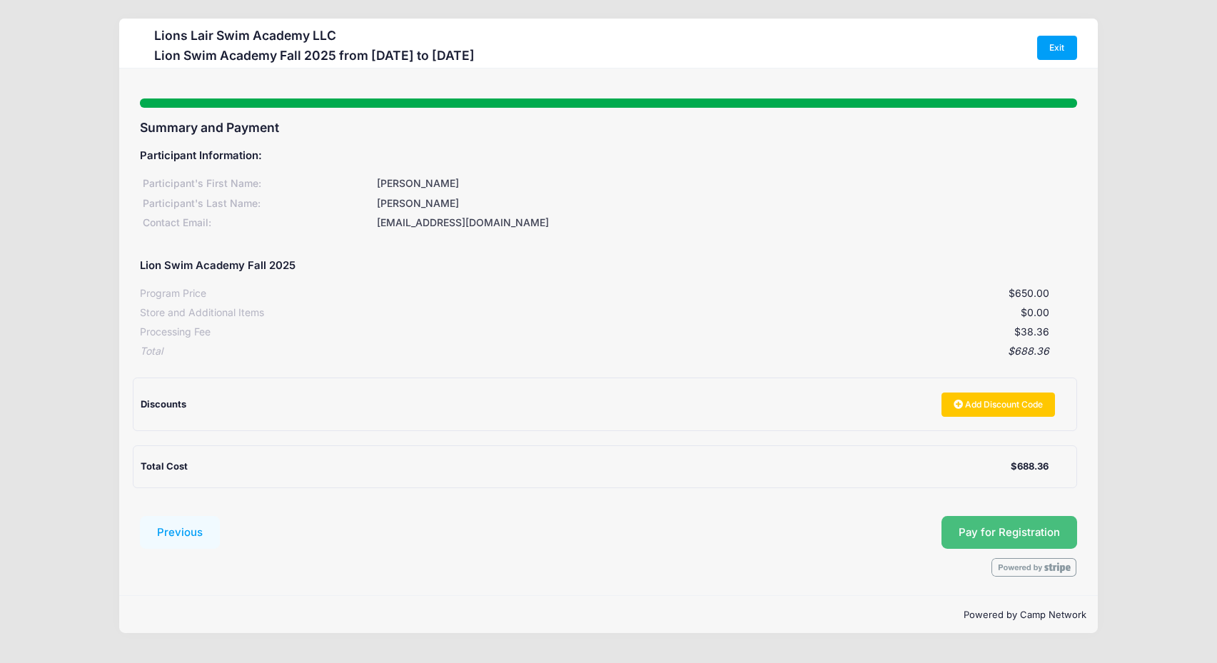
click at [1014, 535] on button "Pay for Registration" at bounding box center [1010, 532] width 136 height 33
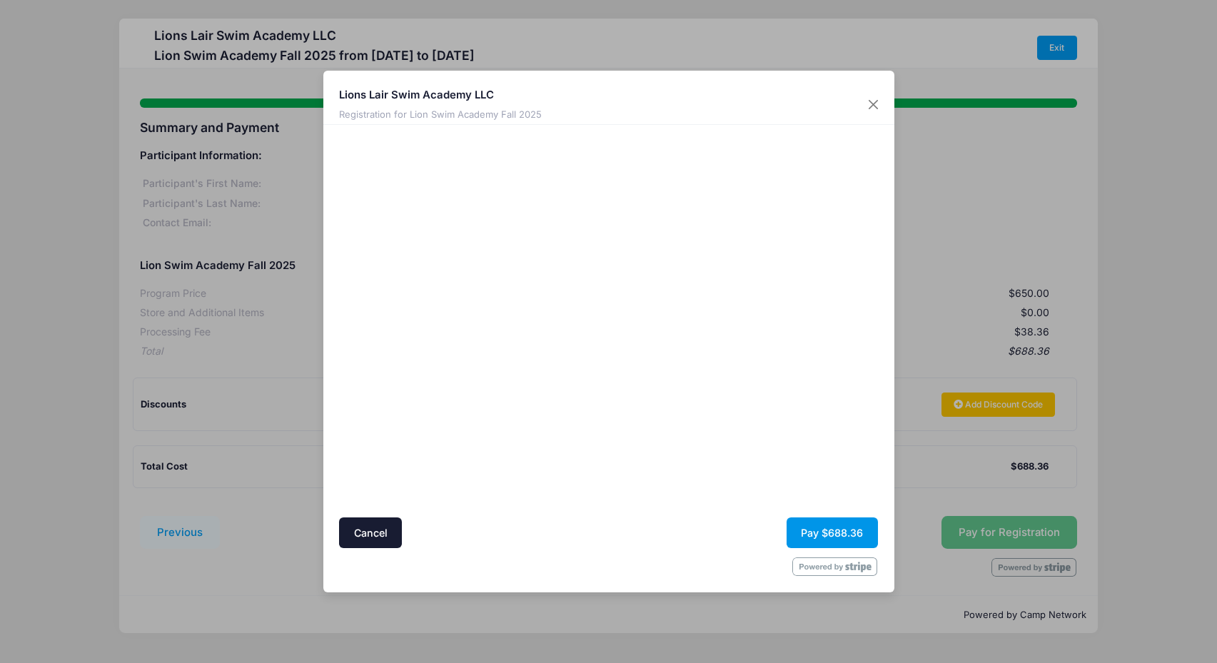
click at [825, 533] on button "Pay $688.36" at bounding box center [832, 533] width 91 height 31
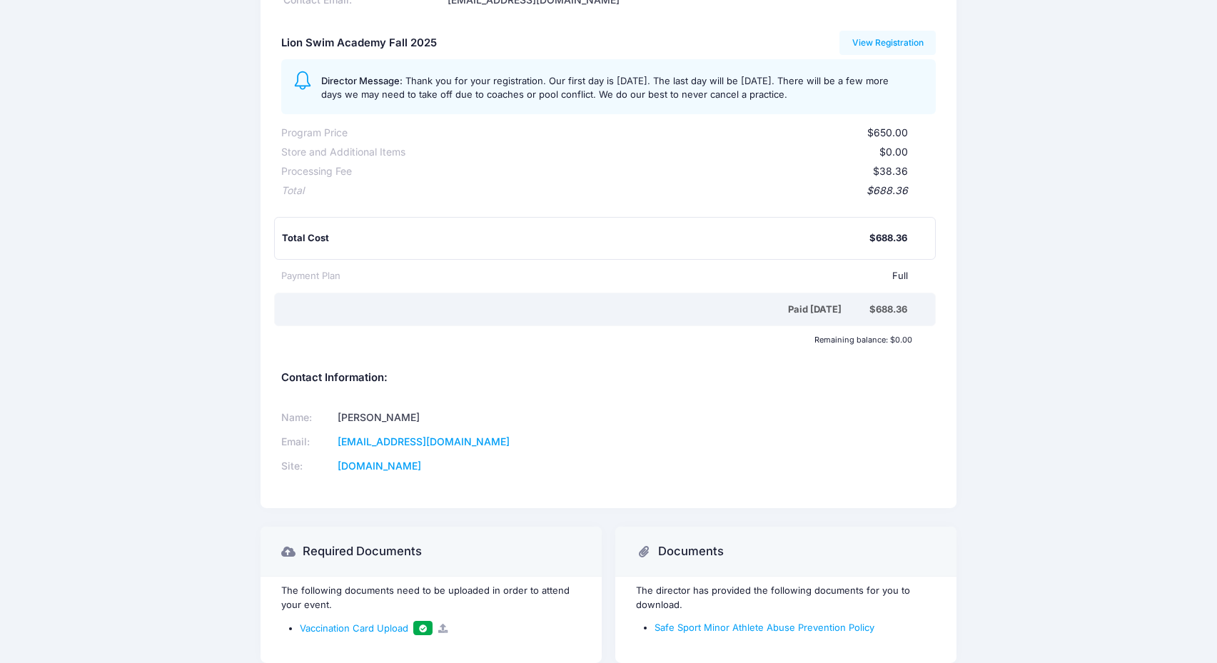
scroll to position [236, 0]
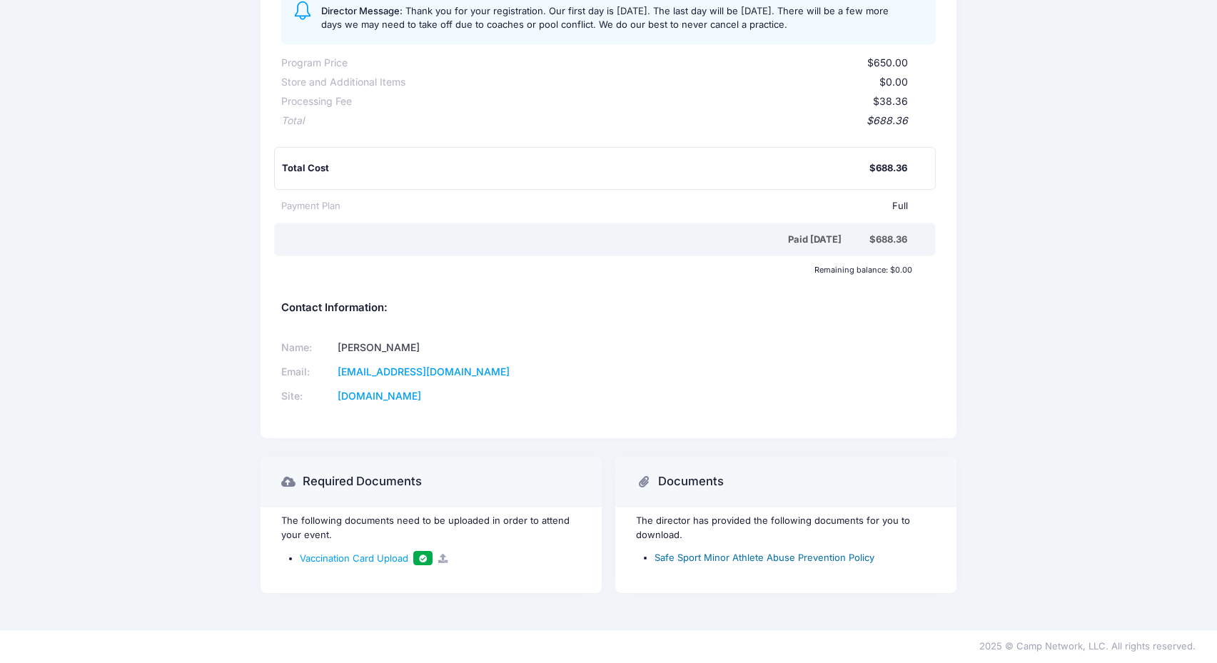
click at [855, 559] on link "Safe Sport Minor Athlete Abuse Prevention Policy" at bounding box center [765, 557] width 220 height 11
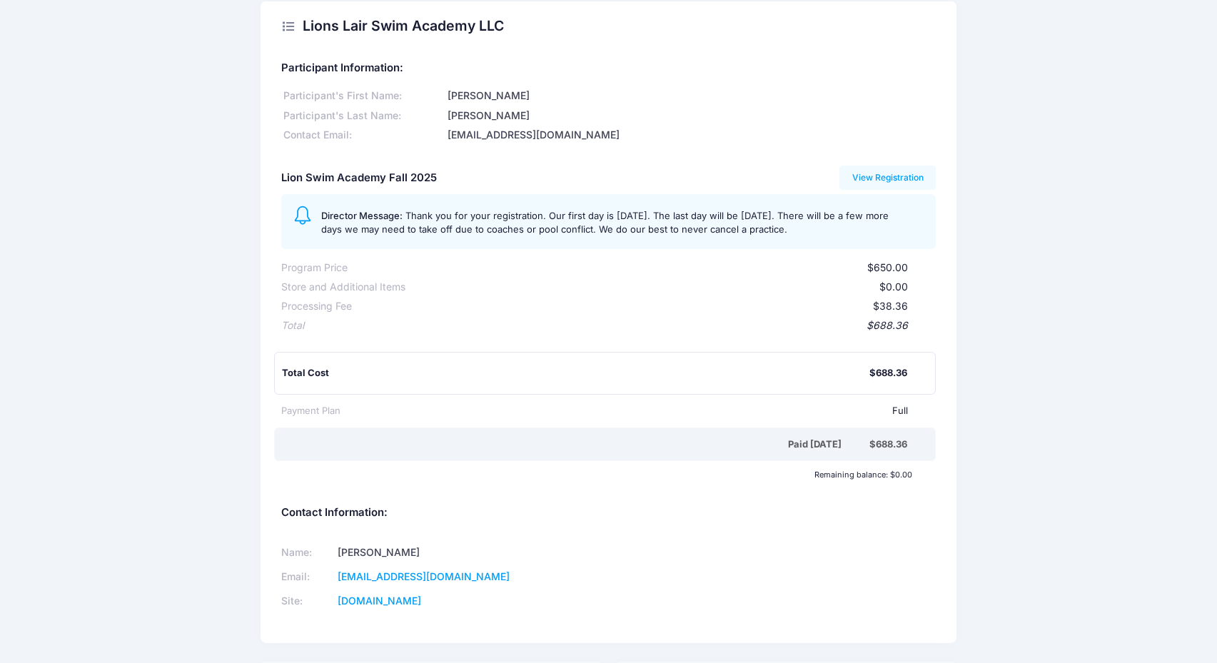
scroll to position [0, 0]
